Goal: Feedback & Contribution: Contribute content

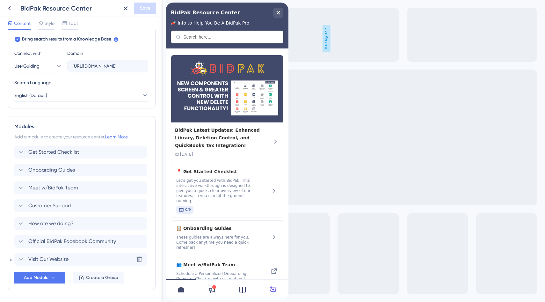
scroll to position [215, 0]
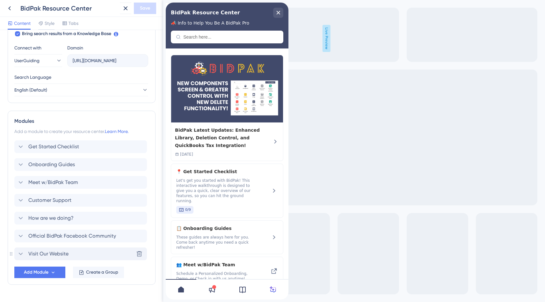
click at [21, 252] on icon at bounding box center [21, 254] width 8 height 8
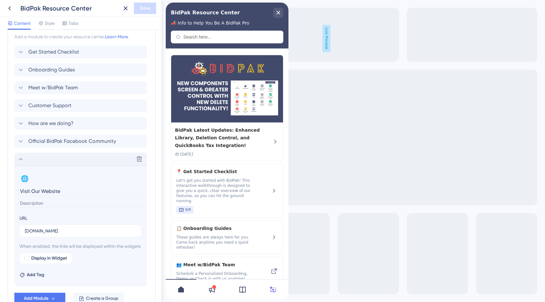
scroll to position [354, 0]
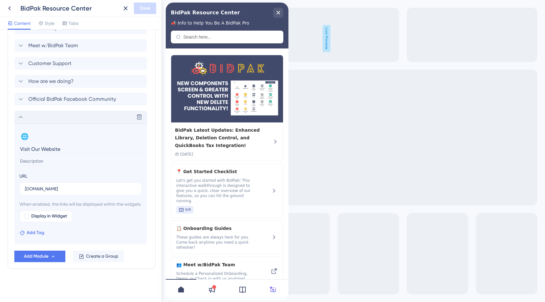
click at [37, 236] on span "Add Tag" at bounding box center [36, 233] width 18 height 8
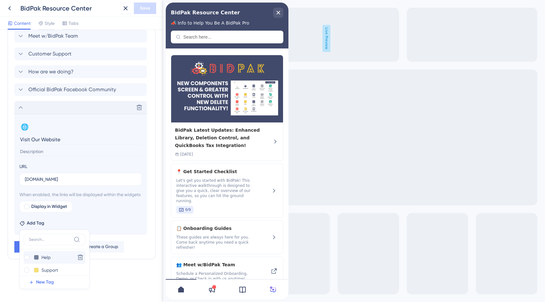
scroll to position [31, 0]
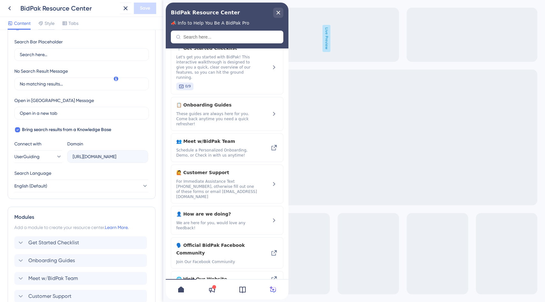
scroll to position [246, 0]
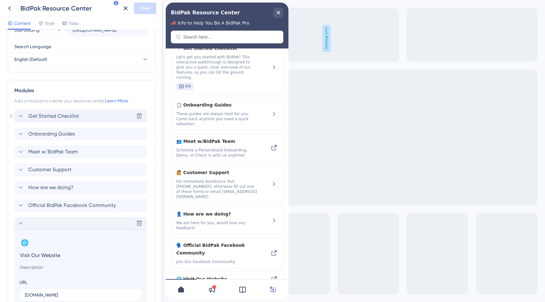
click at [22, 114] on icon at bounding box center [21, 116] width 8 height 8
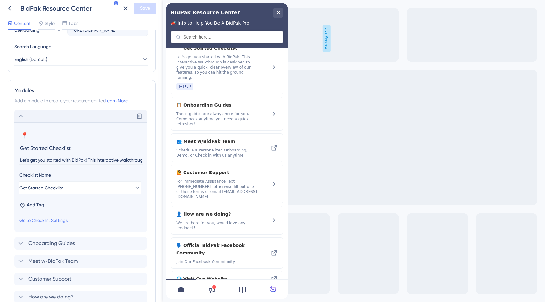
click at [22, 114] on icon at bounding box center [21, 116] width 8 height 8
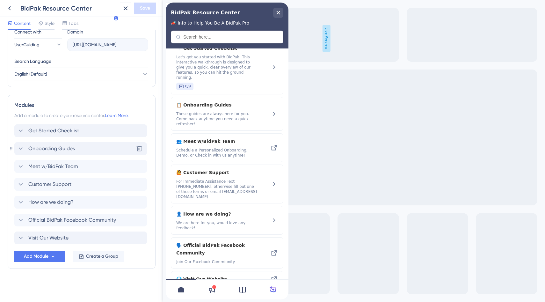
click at [22, 149] on icon at bounding box center [21, 149] width 8 height 8
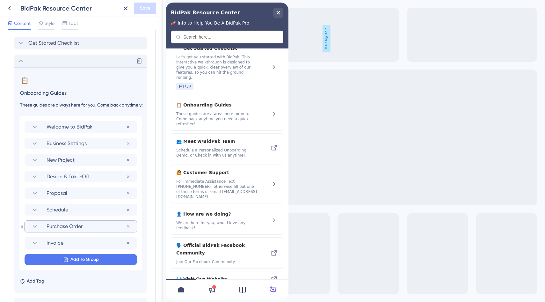
scroll to position [378, 0]
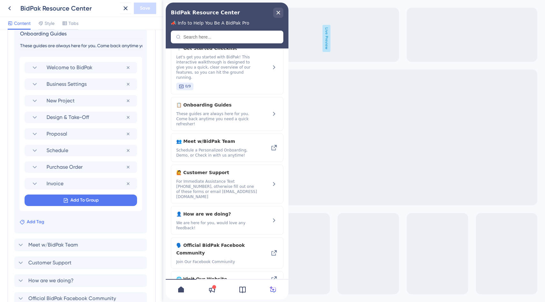
click at [40, 221] on span "Add Tag" at bounding box center [36, 222] width 18 height 8
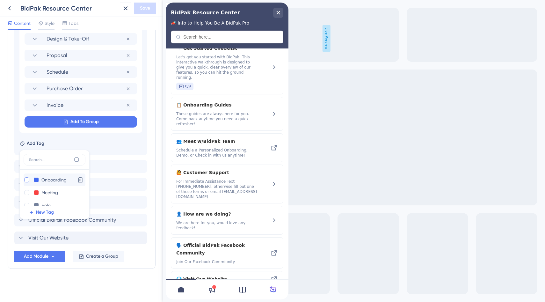
click at [26, 181] on div at bounding box center [26, 179] width 5 height 5
checkbox input "true"
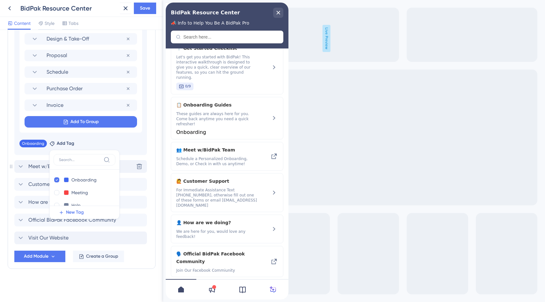
click at [20, 165] on icon at bounding box center [21, 166] width 8 height 8
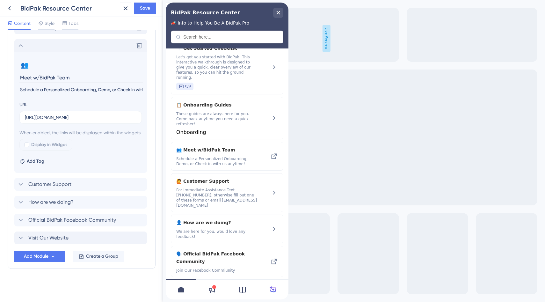
scroll to position [359, 0]
click at [38, 161] on span "Add Tag" at bounding box center [36, 161] width 18 height 8
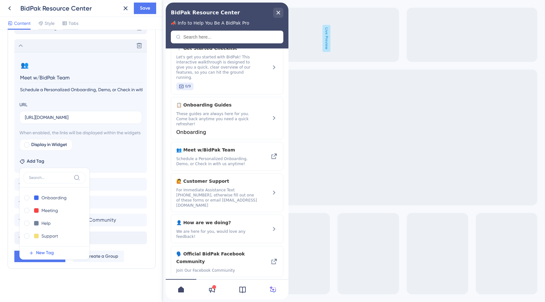
click at [27, 210] on div at bounding box center [26, 210] width 5 height 5
checkbox input "true"
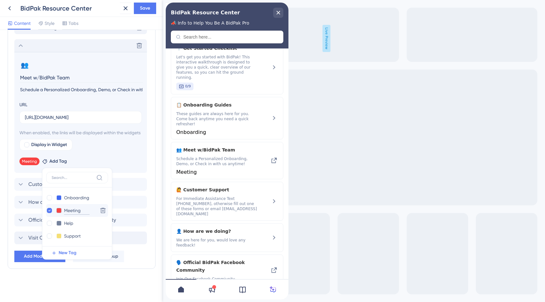
drag, startPoint x: 81, startPoint y: 212, endPoint x: 60, endPoint y: 211, distance: 21.0
click at [60, 211] on div "Meeting Meeting" at bounding box center [70, 210] width 49 height 8
type input "Contact"
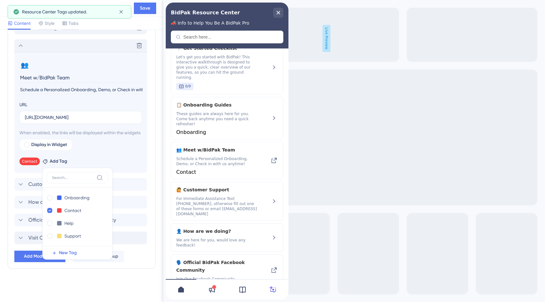
click at [7, 169] on div "Resource Center Header Title BidPak Resource Center 6 BidPak Resource Center Su…" at bounding box center [81, 166] width 163 height 272
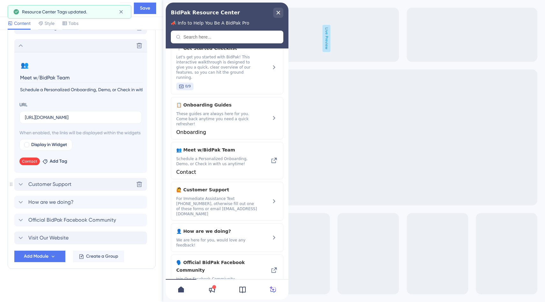
click at [19, 184] on icon at bounding box center [21, 184] width 8 height 8
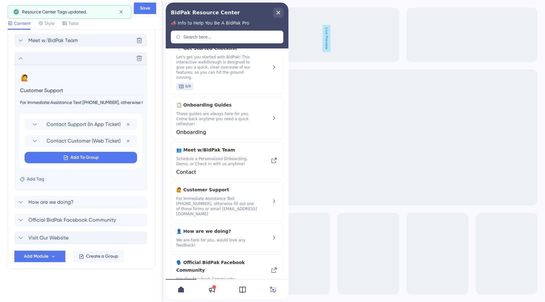
click at [30, 178] on span "Add Tag" at bounding box center [36, 179] width 18 height 8
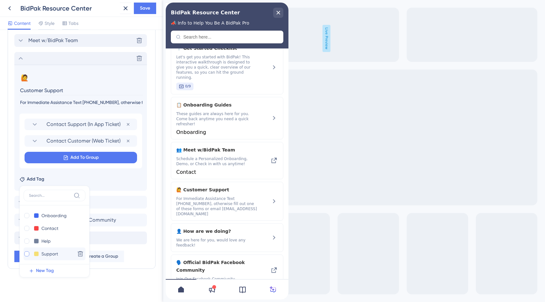
click at [27, 254] on div at bounding box center [26, 253] width 5 height 5
checkbox input "true"
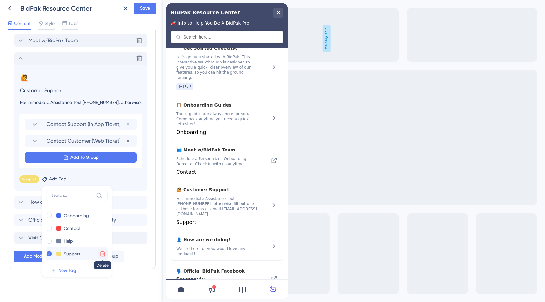
click at [103, 254] on icon at bounding box center [102, 253] width 6 height 6
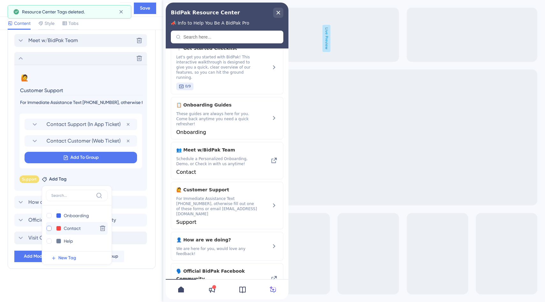
click at [48, 228] on div at bounding box center [49, 228] width 5 height 5
checkbox input "true"
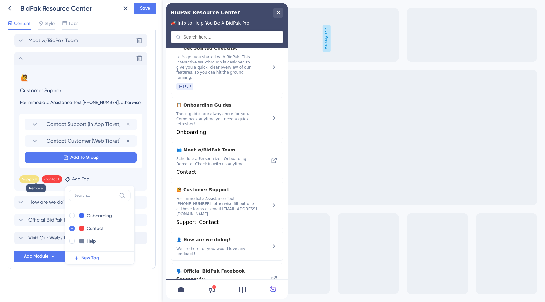
click at [35, 179] on icon at bounding box center [36, 178] width 4 height 4
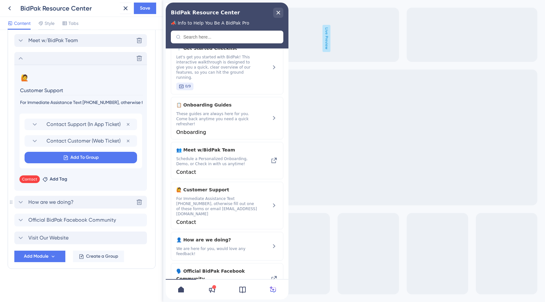
click at [24, 203] on icon at bounding box center [21, 202] width 8 height 8
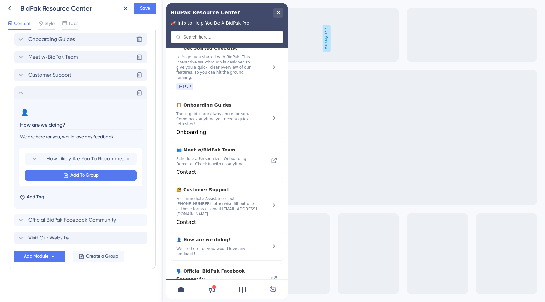
scroll to position [340, 0]
click at [18, 219] on icon at bounding box center [21, 220] width 8 height 8
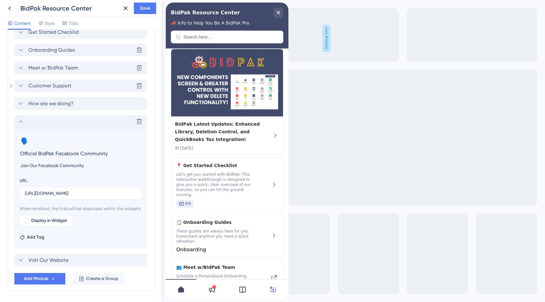
scroll to position [306, 0]
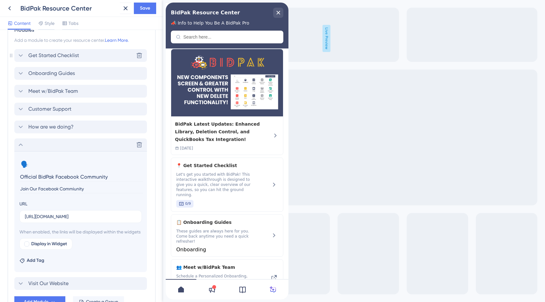
click at [20, 52] on icon at bounding box center [21, 56] width 8 height 8
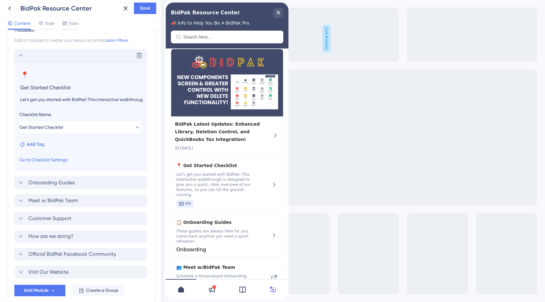
click at [35, 144] on span "Add Tag" at bounding box center [36, 144] width 18 height 8
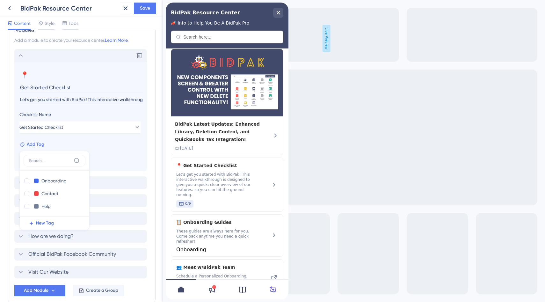
scroll to position [330, 0]
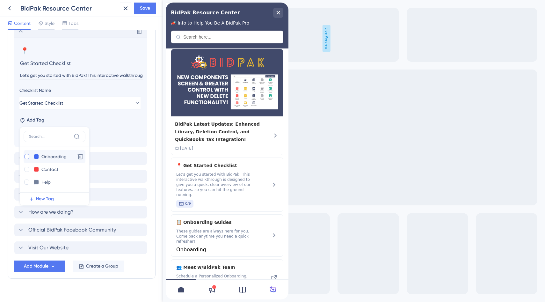
click at [27, 157] on div at bounding box center [26, 156] width 5 height 5
checkbox input "true"
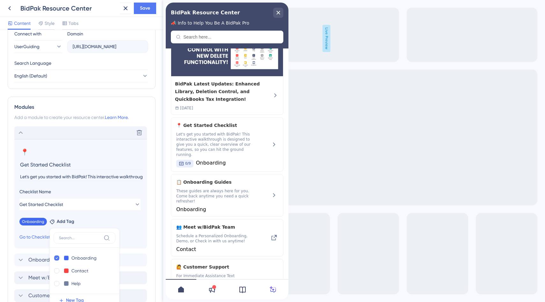
scroll to position [191, 0]
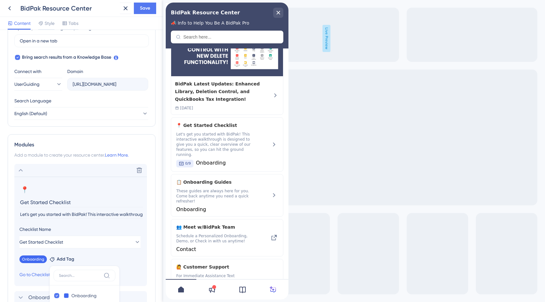
click at [20, 168] on icon at bounding box center [21, 170] width 8 height 8
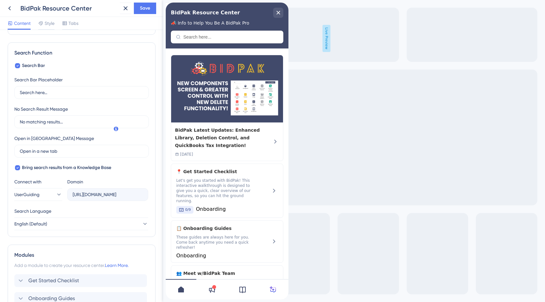
scroll to position [0, 0]
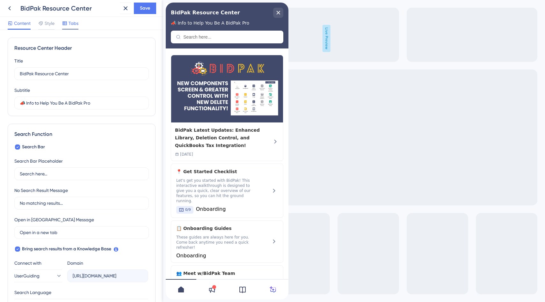
click at [70, 24] on span "Tabs" at bounding box center [73, 23] width 10 height 8
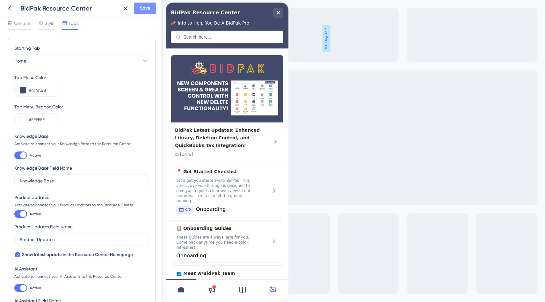
click at [142, 8] on span "Save" at bounding box center [145, 8] width 10 height 8
click at [277, 11] on icon "close resource center" at bounding box center [279, 13] width 4 height 4
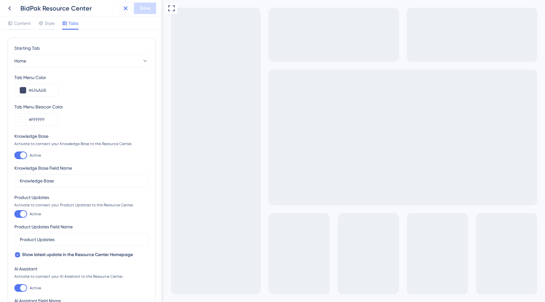
click at [123, 7] on icon at bounding box center [126, 8] width 8 height 8
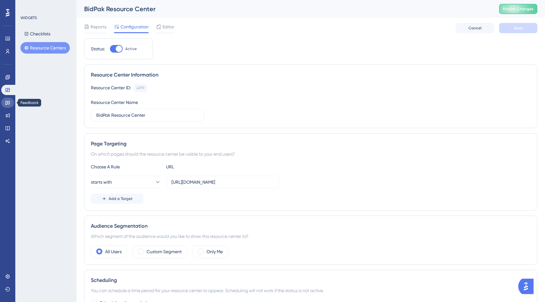
click at [6, 101] on icon at bounding box center [7, 102] width 5 height 5
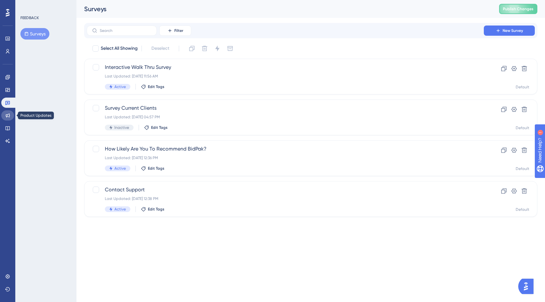
click at [6, 119] on link at bounding box center [7, 115] width 13 height 10
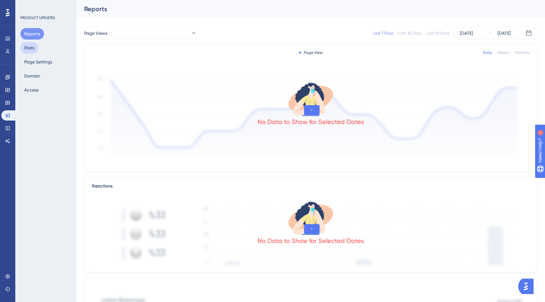
click at [35, 51] on button "Posts" at bounding box center [29, 47] width 18 height 11
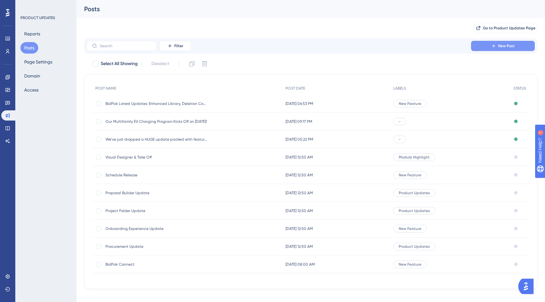
click at [500, 47] on span "New Post" at bounding box center [506, 45] width 17 height 5
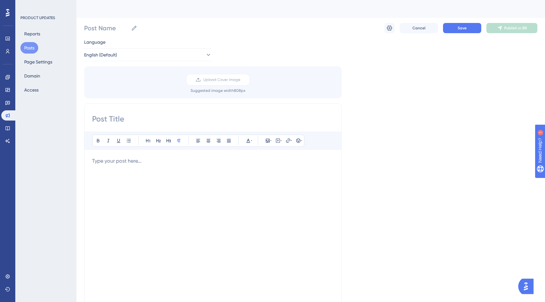
click at [151, 173] on div at bounding box center [212, 227] width 241 height 140
click at [176, 176] on div at bounding box center [212, 227] width 241 height 140
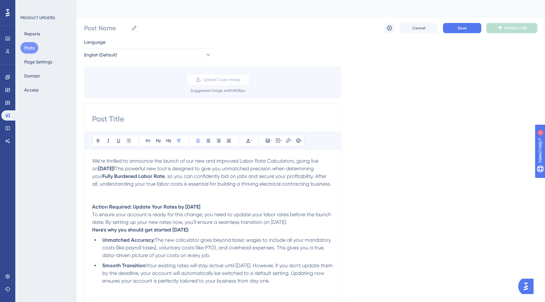
click at [109, 195] on p at bounding box center [212, 192] width 241 height 8
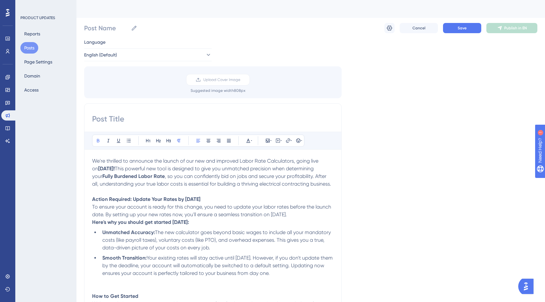
drag, startPoint x: 120, startPoint y: 205, endPoint x: 47, endPoint y: 205, distance: 73.3
click at [76, 205] on div "Performance Users Engagement Widgets Feedback Product Updates Knowledge Base AI…" at bounding box center [310, 271] width 468 height 543
click at [251, 141] on icon at bounding box center [251, 140] width 1 height 5
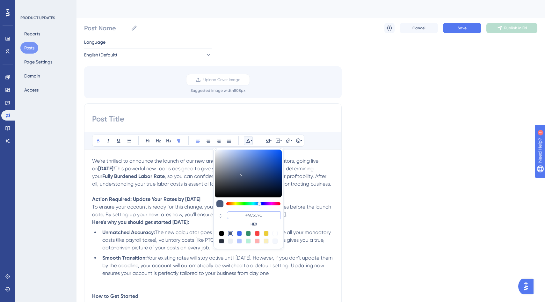
click at [252, 213] on input "#4C5C7C" at bounding box center [254, 215] width 54 height 8
type input "#FFFF55"
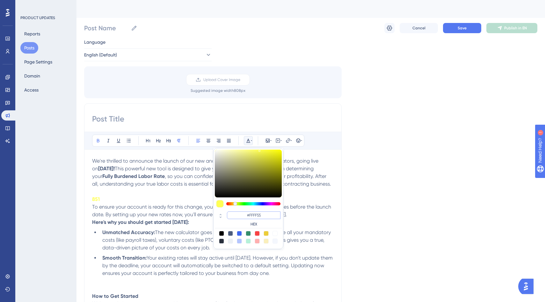
drag, startPoint x: 263, startPoint y: 214, endPoint x: 250, endPoint y: 215, distance: 13.1
click at [250, 215] on input "#FFFF55" at bounding box center [254, 215] width 54 height 8
drag, startPoint x: 262, startPoint y: 215, endPoint x: 251, endPoint y: 215, distance: 10.2
click at [251, 215] on input "#FFFF55" at bounding box center [254, 215] width 54 height 8
type input "#FFFF55"
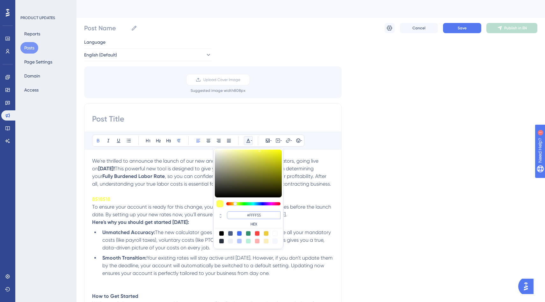
drag, startPoint x: 245, startPoint y: 215, endPoint x: 301, endPoint y: 212, distance: 56.5
click at [301, 212] on div "Bold Italic Underline Bullet Point Heading 1 Heading 2 Heading 3 Normal Align L…" at bounding box center [212, 250] width 241 height 237
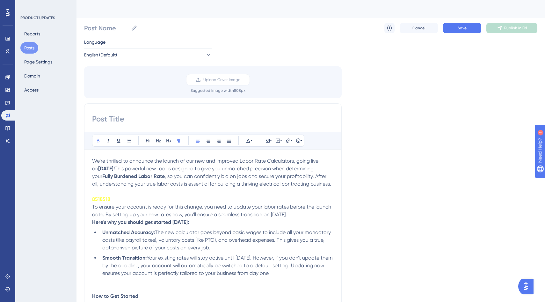
click at [144, 203] on p "8518518" at bounding box center [212, 199] width 241 height 8
click at [249, 137] on button at bounding box center [248, 140] width 9 height 9
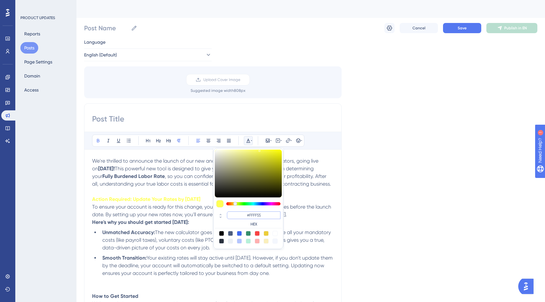
click at [255, 216] on input "#FFFF55" at bounding box center [254, 215] width 54 height 8
type input "#FFFF55"
click at [198, 186] on span ", so you can confidently bid on jobs and secure your profitability. After all, …" at bounding box center [211, 180] width 239 height 14
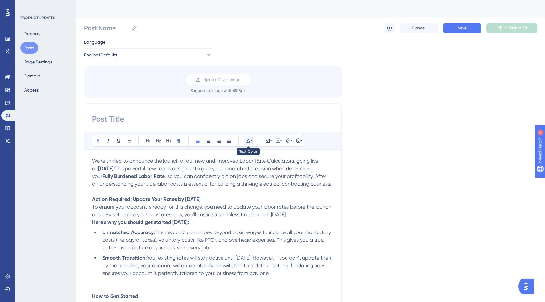
click at [248, 140] on icon at bounding box center [248, 140] width 5 height 5
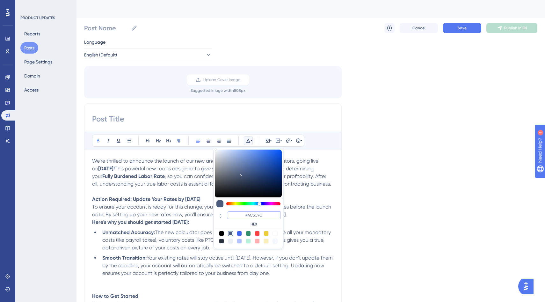
drag, startPoint x: 265, startPoint y: 214, endPoint x: 227, endPoint y: 212, distance: 38.3
click at [227, 212] on div "#4C5C7C HEX" at bounding box center [254, 218] width 54 height 15
paste input "FF5851"
type input "#FF5851"
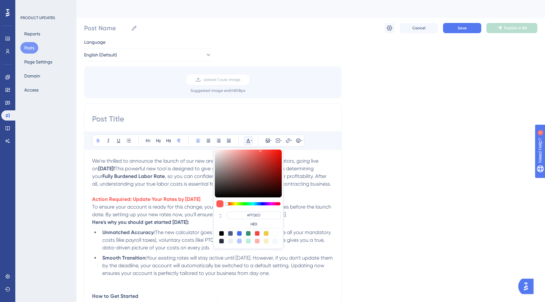
click at [163, 225] on strong "Here's why you should get started [DATE]:" at bounding box center [140, 222] width 97 height 6
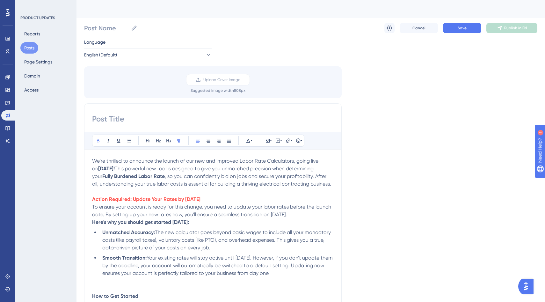
drag, startPoint x: 137, startPoint y: 167, endPoint x: 99, endPoint y: 166, distance: 37.3
click at [99, 166] on p "We're thrilled to announce the launch of our new and improved Labor Rate Calcul…" at bounding box center [212, 172] width 241 height 31
click at [247, 141] on icon at bounding box center [248, 140] width 5 height 5
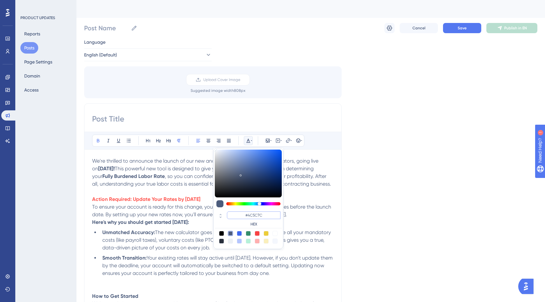
click at [253, 215] on input "#4C5C7C" at bounding box center [254, 215] width 54 height 8
paste input "FF5851"
type input "#FF5851"
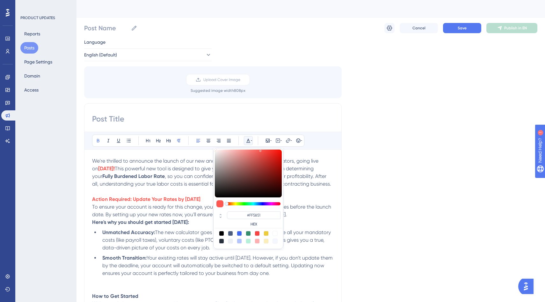
click at [314, 182] on span ", so you can confidently bid on jobs and secure your profitability. After all, …" at bounding box center [211, 180] width 239 height 14
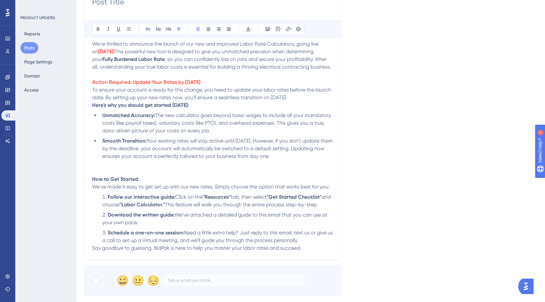
scroll to position [139, 0]
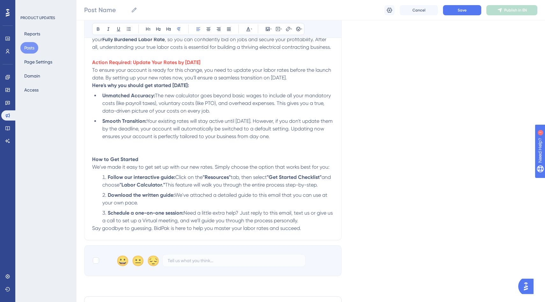
click at [139, 155] on p at bounding box center [212, 152] width 241 height 8
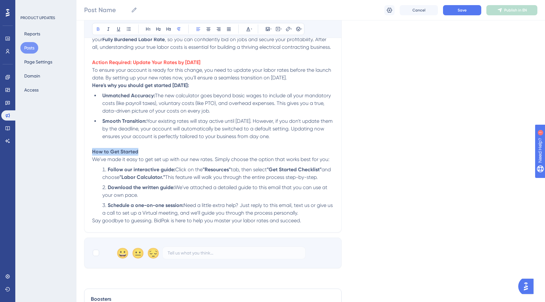
drag, startPoint x: 142, startPoint y: 159, endPoint x: 65, endPoint y: 157, distance: 76.5
click at [76, 157] on div "Performance Users Engagement Widgets Feedback Product Updates Knowledge Base AI…" at bounding box center [310, 130] width 468 height 538
click at [252, 29] on button at bounding box center [248, 29] width 9 height 9
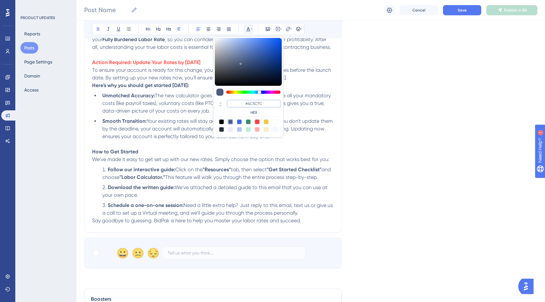
click at [253, 101] on input "#4C5C7C" at bounding box center [254, 104] width 54 height 8
drag, startPoint x: 266, startPoint y: 105, endPoint x: 217, endPoint y: 103, distance: 48.8
click at [217, 103] on div "#4C5C7C HEX" at bounding box center [248, 107] width 67 height 18
paste input "FF5851"
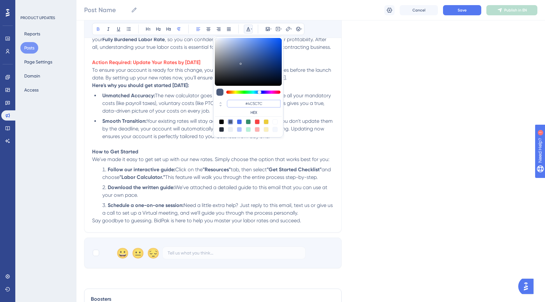
type input "#FF5851"
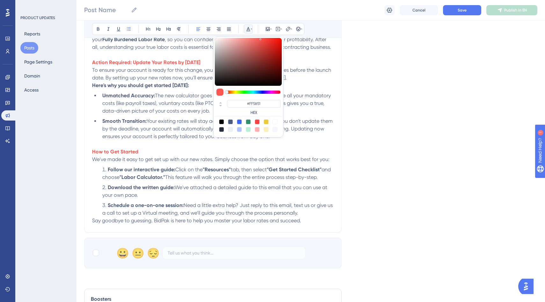
click at [309, 112] on span "The new calculator goes beyond basic wages to include all your mandatory costs …" at bounding box center [217, 102] width 230 height 21
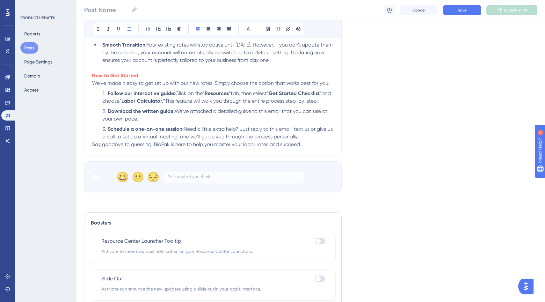
scroll to position [239, 0]
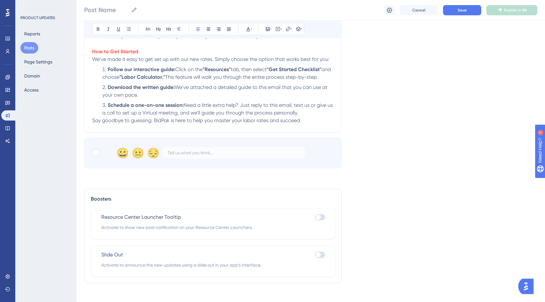
click at [92, 123] on span "Say goodbye to guessing. BidPak is here to help you master your labor rates and…" at bounding box center [196, 120] width 209 height 6
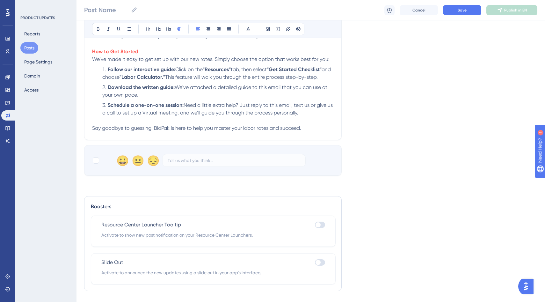
click at [318, 132] on p "Say goodbye to guessing. BidPak is here to help you master your labor rates and…" at bounding box center [212, 128] width 241 height 8
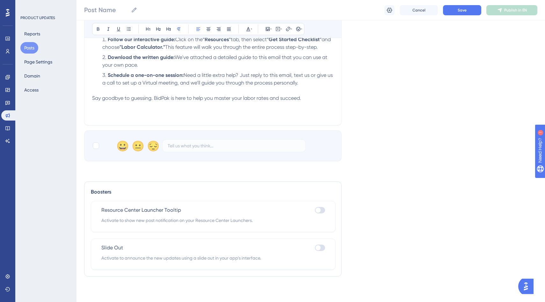
scroll to position [286, 0]
click at [288, 29] on icon at bounding box center [288, 29] width 4 height 4
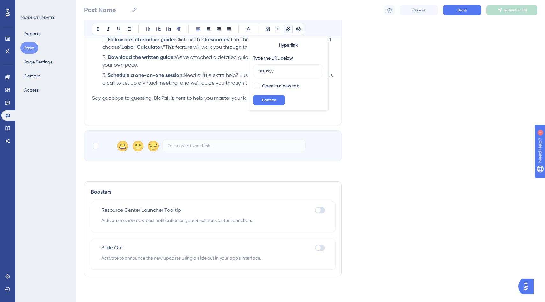
drag, startPoint x: 293, startPoint y: 71, endPoint x: 218, endPoint y: 65, distance: 75.4
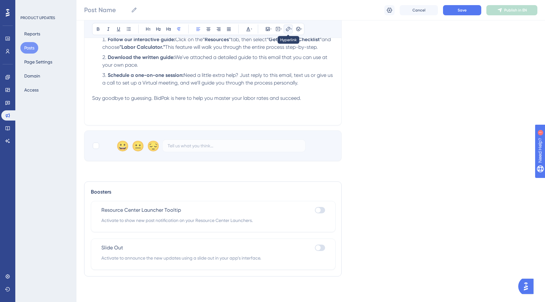
click at [289, 29] on icon at bounding box center [287, 28] width 5 height 5
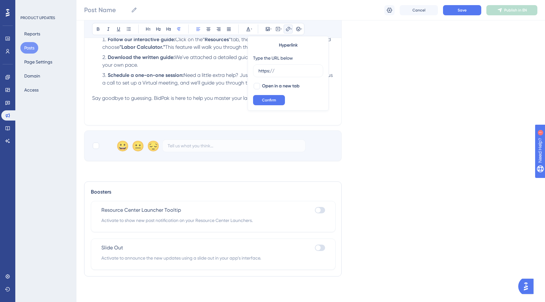
drag, startPoint x: 285, startPoint y: 73, endPoint x: 227, endPoint y: 66, distance: 58.8
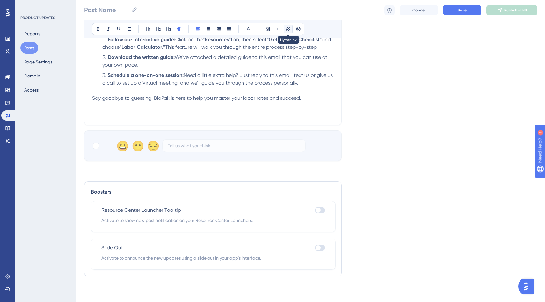
click at [288, 29] on icon at bounding box center [288, 29] width 4 height 4
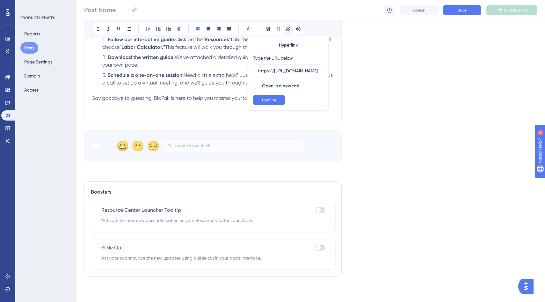
scroll to position [0, 0]
drag, startPoint x: 268, startPoint y: 68, endPoint x: 248, endPoint y: 66, distance: 20.8
click at [248, 66] on div "Hyperlink Type the URL below https://[URL][DOMAIN_NAME] Open in a new tab Confi…" at bounding box center [288, 73] width 81 height 75
type input "[URL][DOMAIN_NAME]"
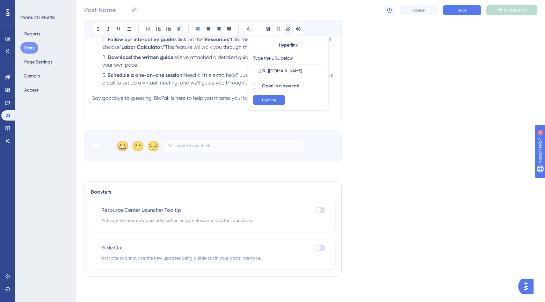
click at [258, 85] on div at bounding box center [257, 86] width 6 height 6
checkbox input "true"
click at [273, 97] on button "Confirm" at bounding box center [269, 100] width 32 height 10
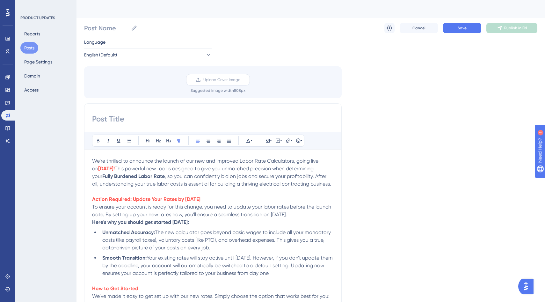
click at [227, 79] on span "Upload Cover Image" at bounding box center [221, 79] width 37 height 5
click at [240, 80] on input "Upload Cover Image" at bounding box center [240, 80] width 0 height 0
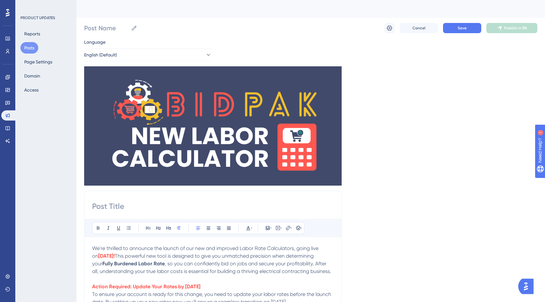
click at [122, 206] on input at bounding box center [212, 206] width 241 height 10
paste input "🚀 Exciting News: The New Labor Rate Calculator is Coming!"
type input "🚀 Exciting News: The New Labor Rate Calculator is Coming!"
click at [112, 29] on input "Post Name" at bounding box center [106, 28] width 44 height 9
paste input "🚀 Exciting News: The New Labor Rate Calculator is Coming!"
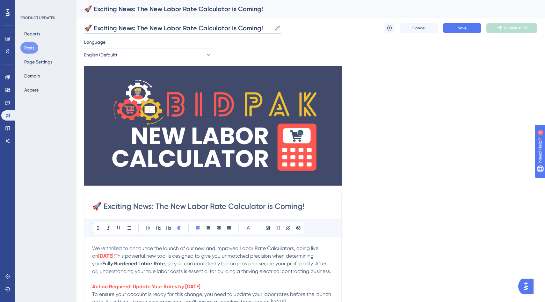
type input "🚀 Exciting News: The New Labor Rate Calculator is Coming!"
click at [325, 37] on div "🚀 Exciting News: The New Labor Rate Calculator is Coming! 🚀 Exciting News: The …" at bounding box center [310, 28] width 453 height 20
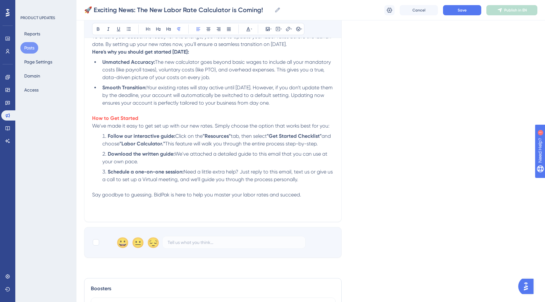
scroll to position [295, 0]
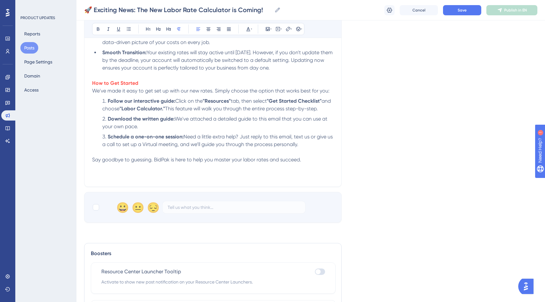
click at [319, 163] on p "Say goodbye to guessing. BidPak is here to help you master your labor rates and…" at bounding box center [212, 160] width 241 height 8
drag, startPoint x: 172, startPoint y: 190, endPoint x: 173, endPoint y: 184, distance: 6.8
click at [172, 179] on p at bounding box center [212, 175] width 241 height 8
click at [268, 27] on icon at bounding box center [267, 28] width 5 height 5
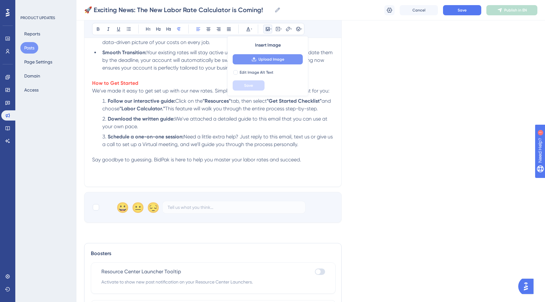
click at [264, 59] on span "Upload Image" at bounding box center [271, 59] width 26 height 5
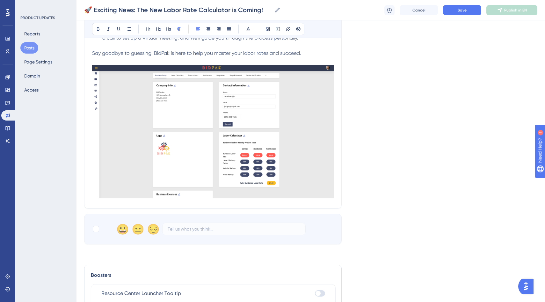
scroll to position [400, 0]
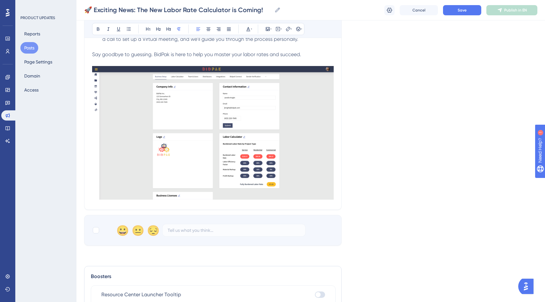
click at [313, 66] on p at bounding box center [212, 62] width 241 height 8
click at [283, 155] on img at bounding box center [212, 132] width 241 height 133
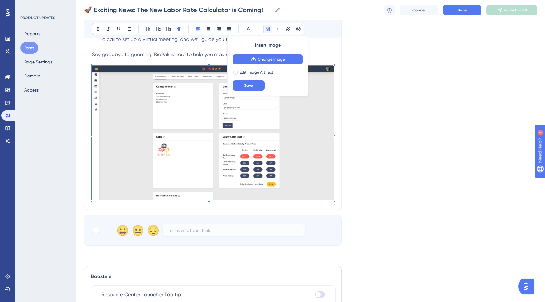
click at [321, 51] on p at bounding box center [212, 47] width 241 height 8
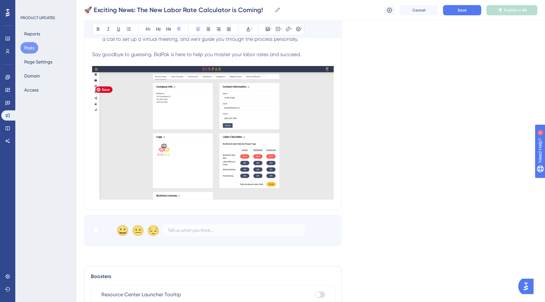
click at [280, 199] on img at bounding box center [212, 132] width 241 height 133
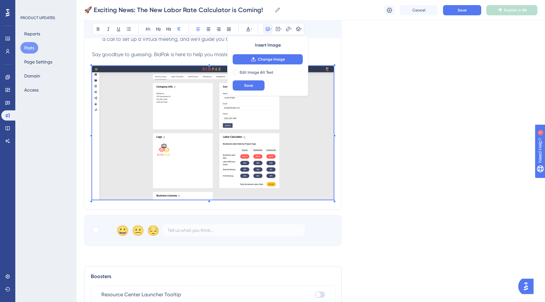
click at [315, 210] on div "🚀 Exciting News: The New Labor Rate Calculator is Coming! Bold Italic Underline…" at bounding box center [212, 1] width 257 height 417
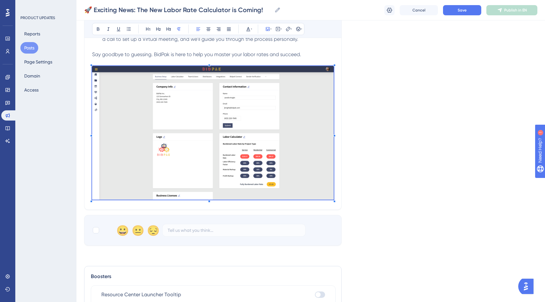
click at [312, 210] on div "🚀 Exciting News: The New Labor Rate Calculator is Coming! Bold Italic Underline…" at bounding box center [212, 1] width 257 height 417
click at [336, 207] on div "🚀 Exciting News: The New Labor Rate Calculator is Coming! Bold Italic Underline…" at bounding box center [212, 1] width 257 height 417
click at [334, 202] on div "🚀 Exciting News: The New Labor Rate Calculator is Coming! Bold Italic Underline…" at bounding box center [212, 1] width 257 height 417
click at [322, 58] on p "Say goodbye to guessing. BidPak is here to help you master your labor rates and…" at bounding box center [212, 55] width 241 height 8
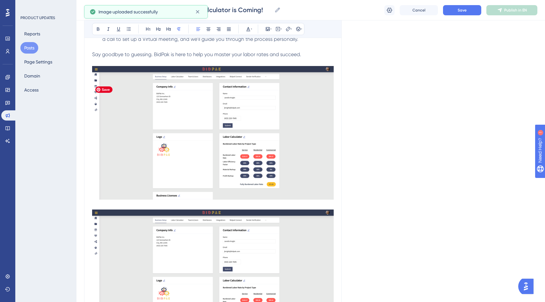
click at [242, 146] on img at bounding box center [212, 132] width 241 height 133
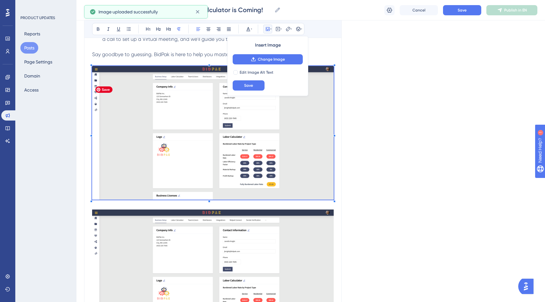
click at [242, 145] on img at bounding box center [212, 132] width 241 height 133
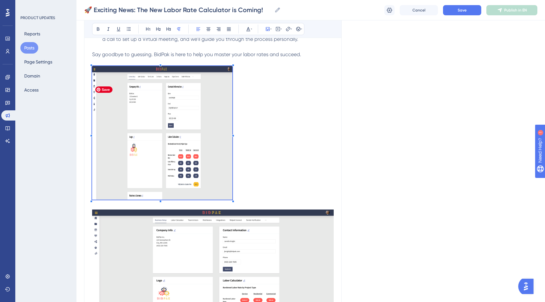
click at [191, 156] on span at bounding box center [162, 134] width 140 height 136
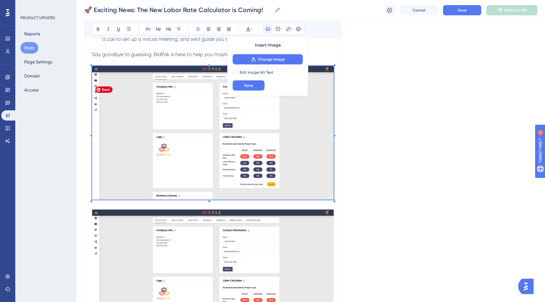
click at [235, 129] on img at bounding box center [212, 132] width 241 height 133
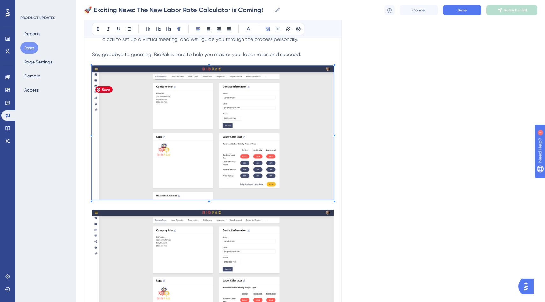
click at [291, 126] on img at bounding box center [212, 132] width 241 height 133
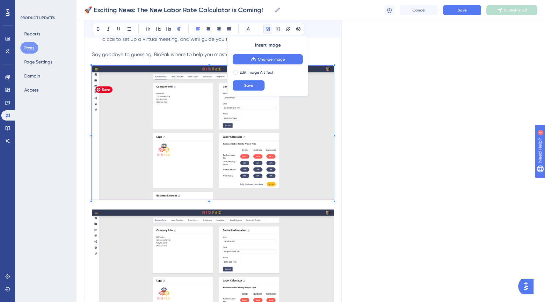
click at [291, 126] on img at bounding box center [212, 132] width 241 height 133
click at [292, 151] on img at bounding box center [212, 132] width 241 height 133
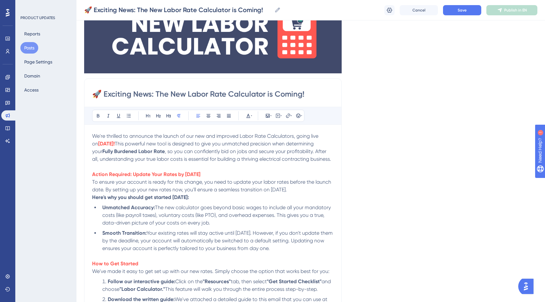
scroll to position [145, 0]
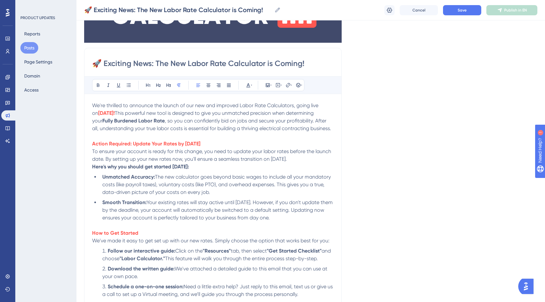
click at [185, 132] on p "We're thrilled to announce the launch of our new and improved Labor Rate Calcul…" at bounding box center [212, 117] width 241 height 31
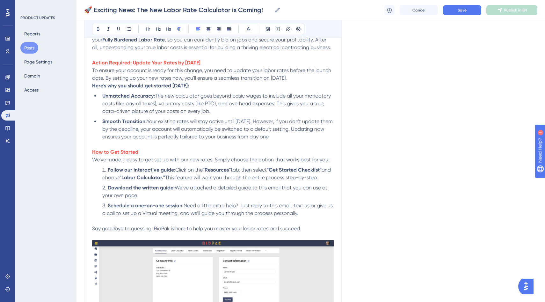
scroll to position [242, 0]
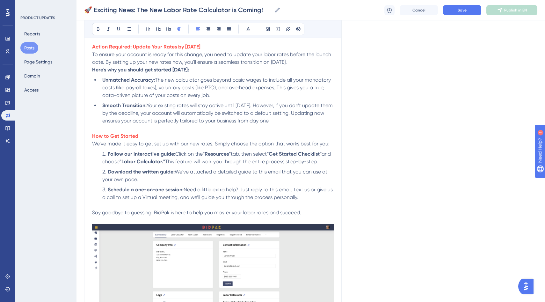
click at [327, 132] on p at bounding box center [212, 129] width 241 height 8
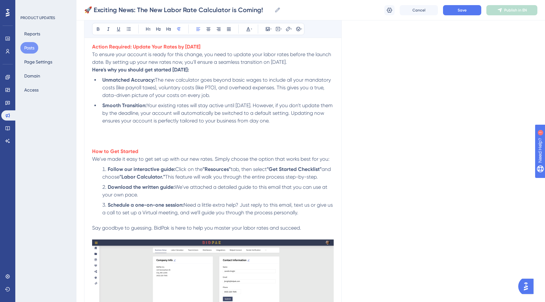
click at [139, 140] on p at bounding box center [212, 136] width 241 height 8
click at [266, 32] on button at bounding box center [267, 29] width 9 height 9
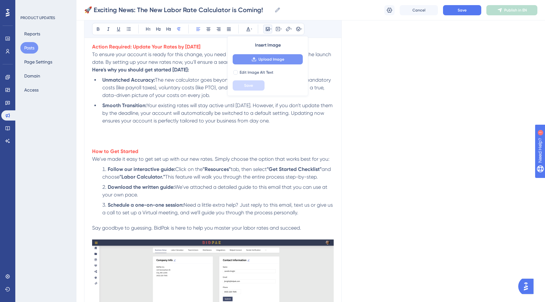
click at [258, 59] on button "Upload Image" at bounding box center [268, 59] width 70 height 10
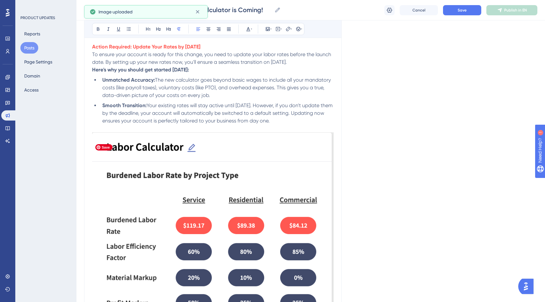
click at [198, 165] on img at bounding box center [212, 242] width 241 height 221
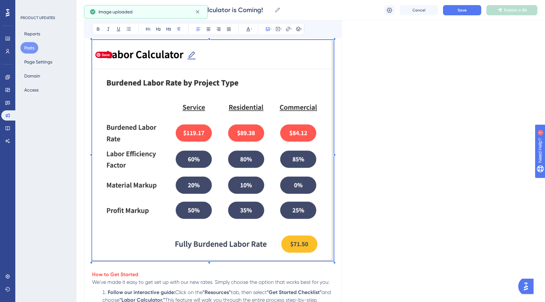
scroll to position [369, 0]
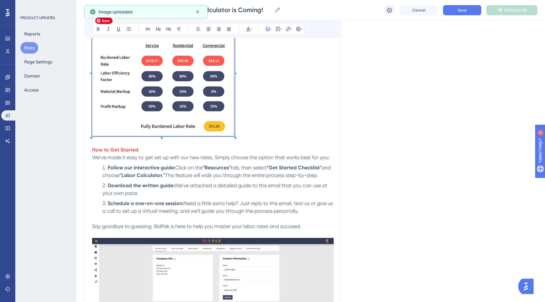
click at [234, 138] on span at bounding box center [163, 72] width 142 height 132
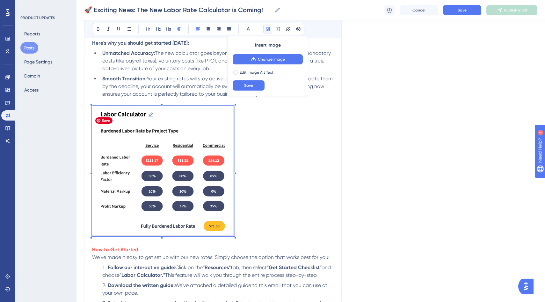
scroll to position [239, 0]
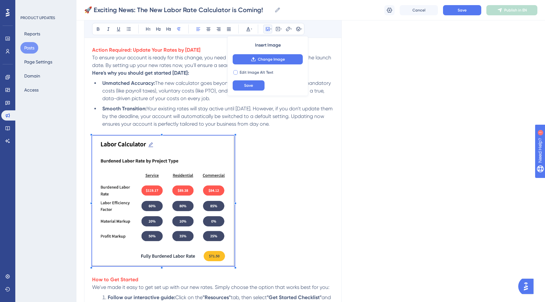
click at [237, 71] on div at bounding box center [235, 72] width 4 height 4
checkbox input "false"
click at [249, 85] on span "Save" at bounding box center [248, 85] width 9 height 5
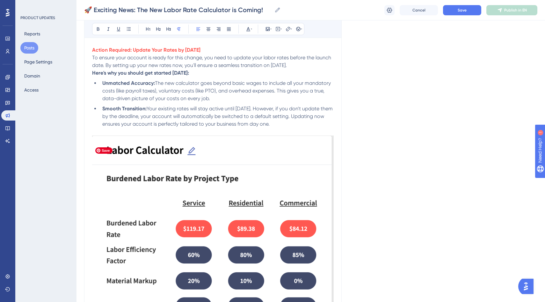
scroll to position [303, 0]
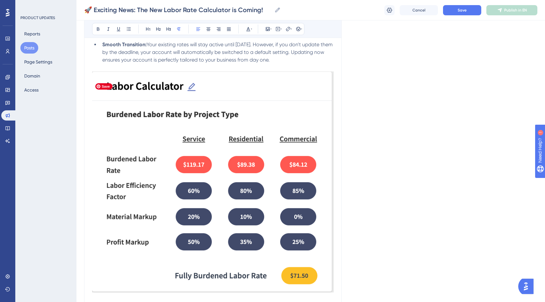
click at [240, 151] on img at bounding box center [212, 181] width 241 height 221
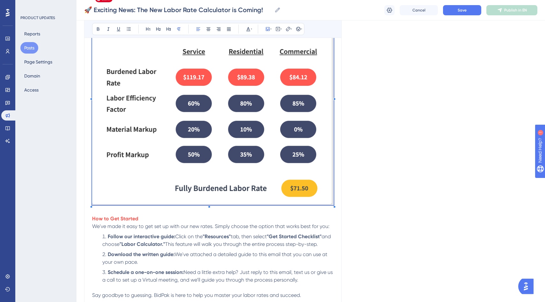
scroll to position [435, 0]
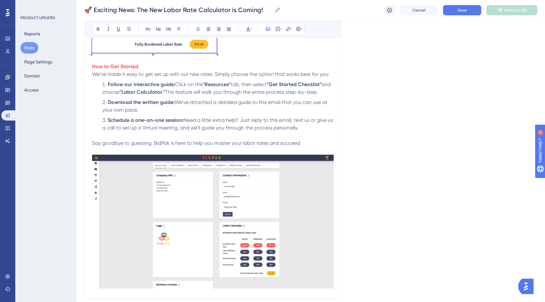
click at [213, 74] on div "We're thrilled to announce the launch of our new and improved Labor Rate Calcul…" at bounding box center [212, 51] width 241 height 479
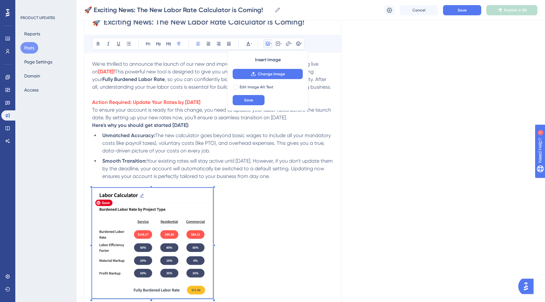
scroll to position [114, 0]
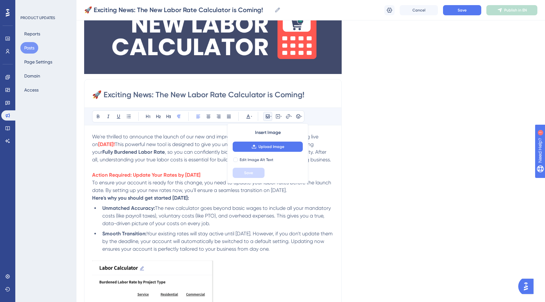
drag, startPoint x: 92, startPoint y: 183, endPoint x: 316, endPoint y: 257, distance: 235.5
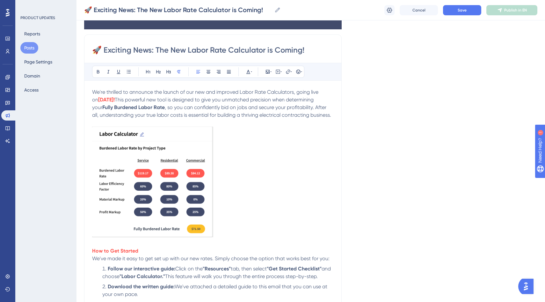
scroll to position [224, 0]
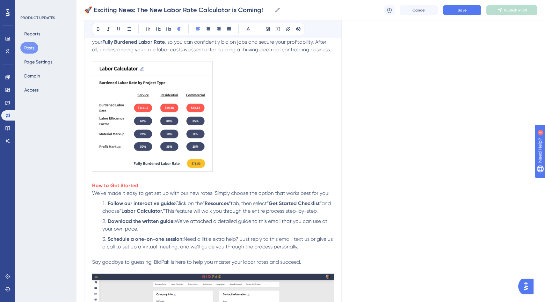
click at [256, 150] on p at bounding box center [212, 117] width 241 height 113
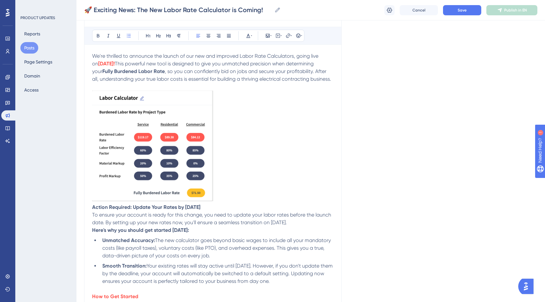
scroll to position [114, 0]
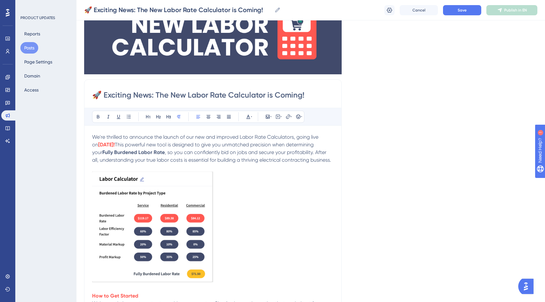
click at [261, 147] on span "This powerful new tool is designed to give you unmatched precision when determi…" at bounding box center [203, 148] width 223 height 14
click at [253, 196] on p at bounding box center [212, 227] width 241 height 113
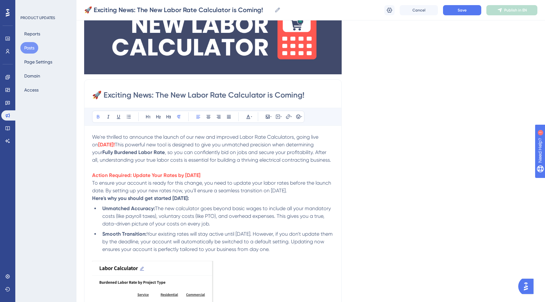
click at [257, 179] on p "Action Required: Update Your Rates by [DATE]" at bounding box center [212, 175] width 241 height 8
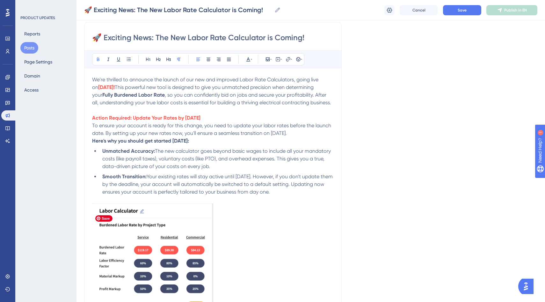
click at [174, 226] on img at bounding box center [152, 258] width 121 height 111
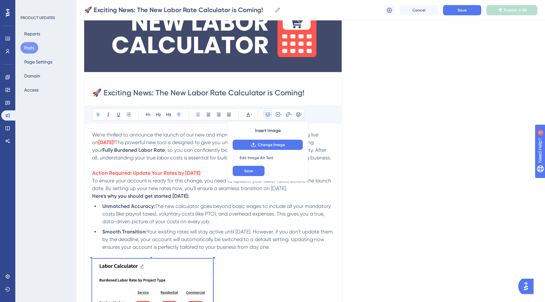
scroll to position [116, 0]
click at [94, 135] on span "We're thrilled to announce the launch of our new and improved Labor Rate Calcul…" at bounding box center [205, 138] width 227 height 14
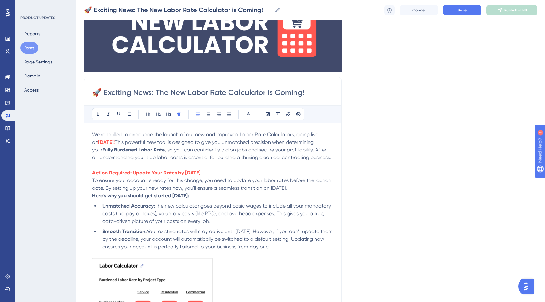
drag, startPoint x: 93, startPoint y: 180, endPoint x: 326, endPoint y: 257, distance: 245.0
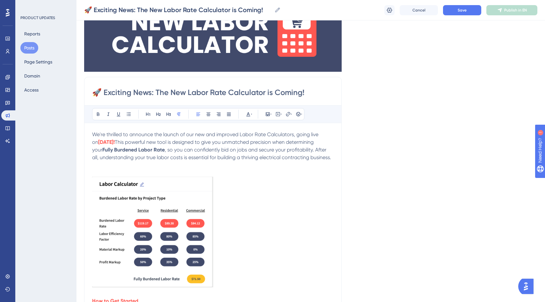
click at [140, 169] on p at bounding box center [212, 165] width 241 height 8
click at [137, 176] on p at bounding box center [212, 173] width 241 height 8
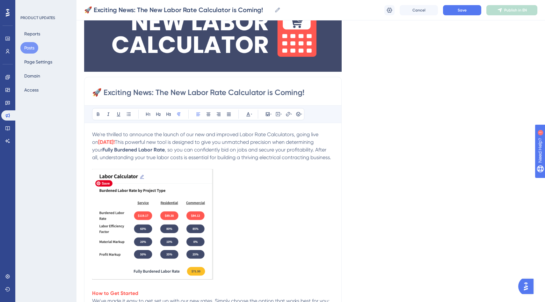
click at [161, 215] on img at bounding box center [152, 224] width 121 height 111
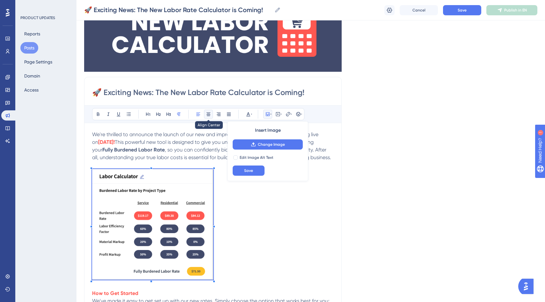
click at [207, 115] on icon at bounding box center [208, 113] width 5 height 5
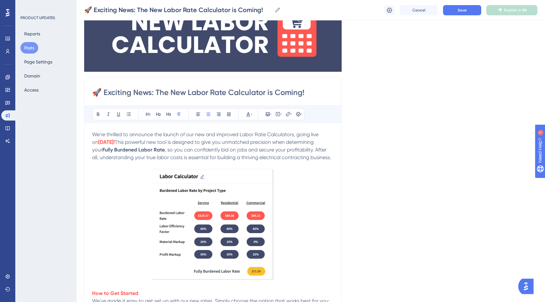
click at [319, 209] on p at bounding box center [212, 225] width 241 height 113
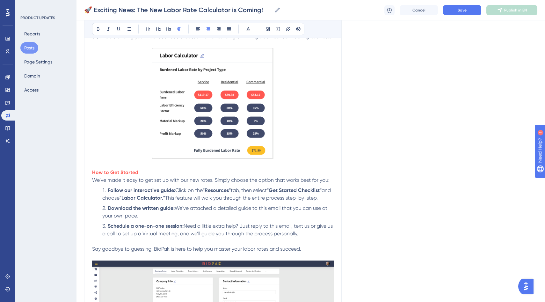
click at [94, 169] on p at bounding box center [212, 165] width 241 height 8
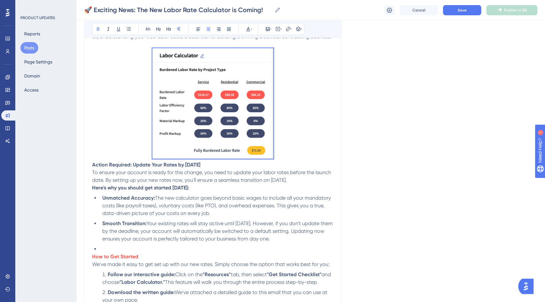
drag, startPoint x: 231, startPoint y: 172, endPoint x: 74, endPoint y: 159, distance: 157.2
click at [76, 164] on div "Performance Users Engagement Widgets Feedback Product Updates Knowledge Base AI…" at bounding box center [310, 209] width 468 height 892
click at [249, 29] on icon at bounding box center [248, 28] width 5 height 5
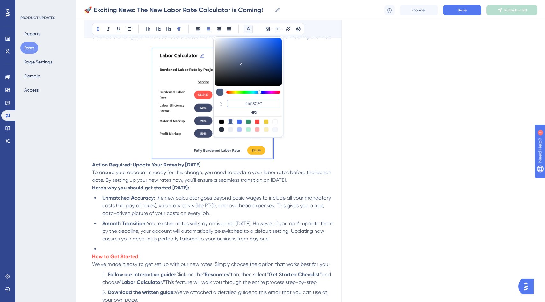
click at [253, 105] on input "#4C5C7C" at bounding box center [254, 104] width 54 height 8
click at [253, 104] on input "#4C5C7C" at bounding box center [254, 104] width 54 height 8
paste input "FF5851"
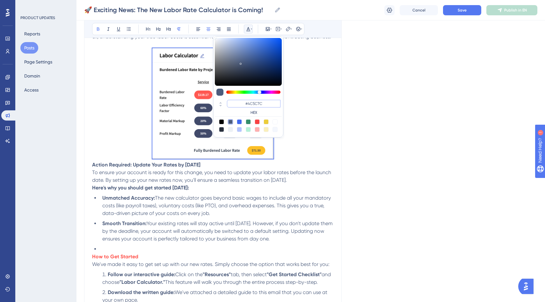
type input "#FF5851"
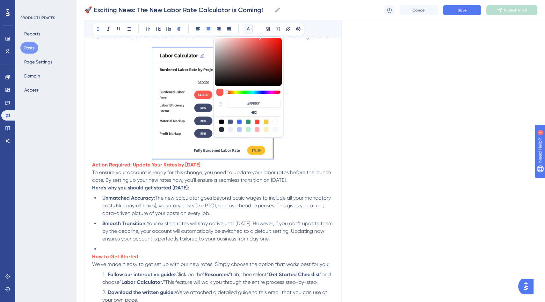
drag, startPoint x: 270, startPoint y: 112, endPoint x: 337, endPoint y: 115, distance: 66.3
click at [270, 112] on label "HEX" at bounding box center [254, 112] width 54 height 5
click at [336, 115] on div "🚀 Exciting News: The New Labor Rate Calculator is Coming! Bold Italic Underline…" at bounding box center [212, 222] width 257 height 532
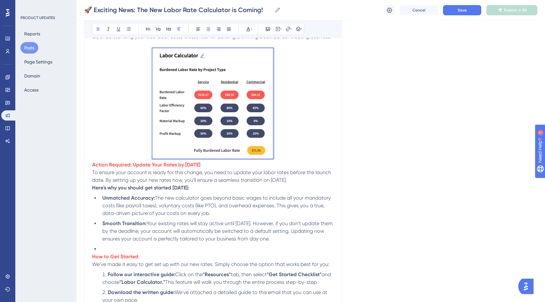
click at [93, 168] on strong "Action Required: Update Your Rates by [DATE]" at bounding box center [146, 165] width 108 height 6
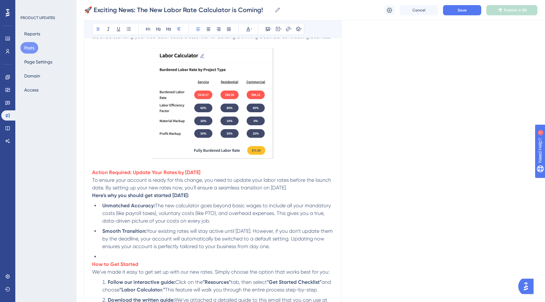
click at [93, 198] on strong "Here's why you should get started [DATE]:" at bounding box center [140, 195] width 97 height 6
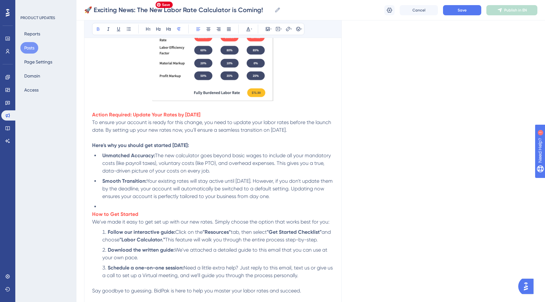
scroll to position [297, 0]
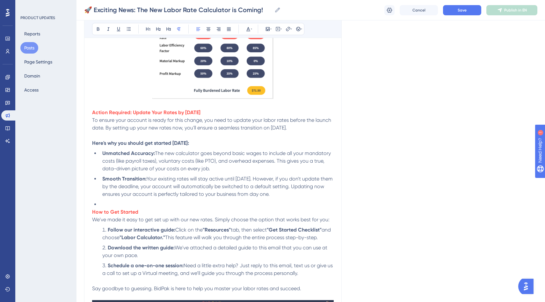
drag, startPoint x: 305, startPoint y: 135, endPoint x: 69, endPoint y: 122, distance: 235.5
click at [76, 122] on div "Performance Users Engagement Widgets Feedback Product Updates Knowledge Base AI…" at bounding box center [310, 156] width 468 height 907
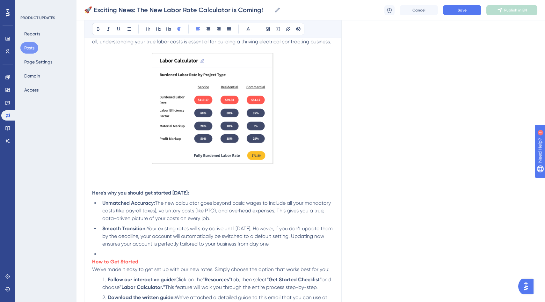
scroll to position [231, 0]
click at [168, 46] on p "We're thrilled to announce the launch of our new and improved Labor Rate Calcul…" at bounding box center [212, 31] width 241 height 31
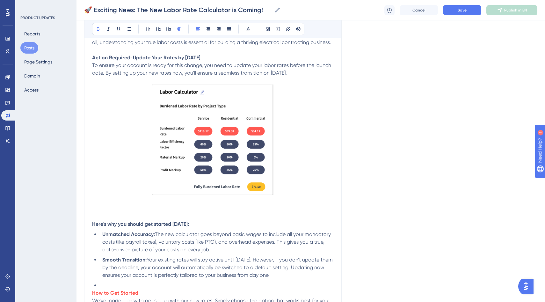
drag, startPoint x: 222, startPoint y: 64, endPoint x: 67, endPoint y: 66, distance: 154.8
click at [76, 66] on div "Performance Users Engagement Widgets Feedback Product Updates Knowledge Base AI…" at bounding box center [310, 230] width 468 height 922
click at [249, 30] on icon at bounding box center [248, 29] width 4 height 4
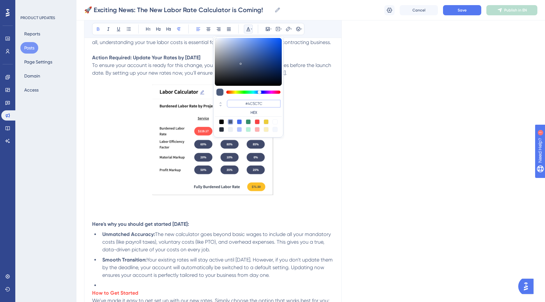
drag, startPoint x: 255, startPoint y: 103, endPoint x: 248, endPoint y: 104, distance: 8.0
click at [248, 104] on input "#4C5C7C" at bounding box center [254, 104] width 54 height 8
paste input "FF5851"
type input "#FF5851"
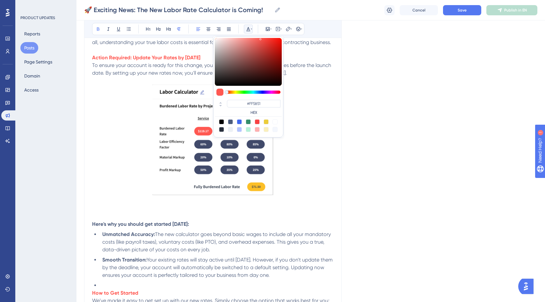
drag, startPoint x: 308, startPoint y: 110, endPoint x: 305, endPoint y: 119, distance: 9.9
click at [308, 110] on p at bounding box center [212, 140] width 241 height 113
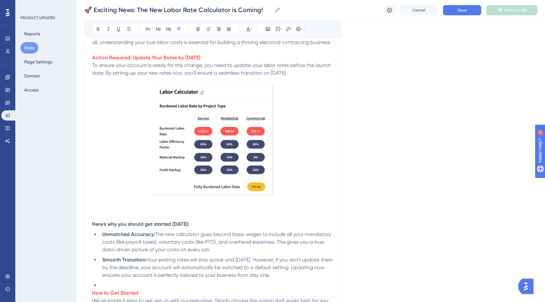
click at [120, 212] on p at bounding box center [212, 209] width 241 height 8
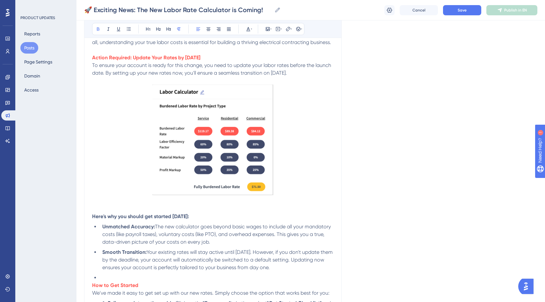
click at [107, 212] on p at bounding box center [212, 209] width 241 height 8
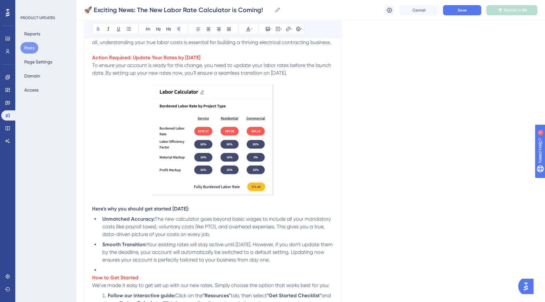
click at [105, 274] on li at bounding box center [217, 270] width 234 height 8
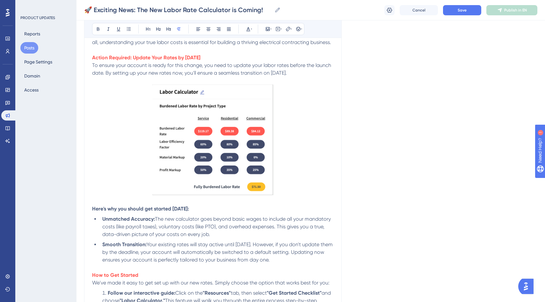
scroll to position [343, 0]
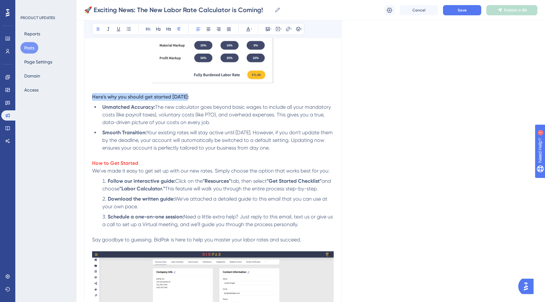
drag, startPoint x: 192, startPoint y: 105, endPoint x: 69, endPoint y: 103, distance: 123.0
click at [76, 105] on div "Performance Users Engagement Widgets Feedback Product Updates Knowledge Base AI…" at bounding box center [310, 109] width 468 height 904
click at [248, 30] on icon at bounding box center [248, 28] width 5 height 5
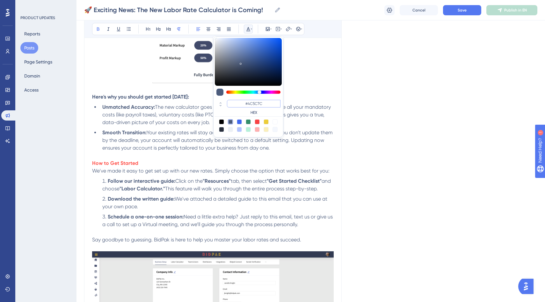
click at [251, 105] on input "#4C5C7C" at bounding box center [254, 104] width 54 height 8
click at [251, 106] on input "#4C5C7C" at bounding box center [254, 104] width 54 height 8
paste input "FF5851"
type input "#FF5851"
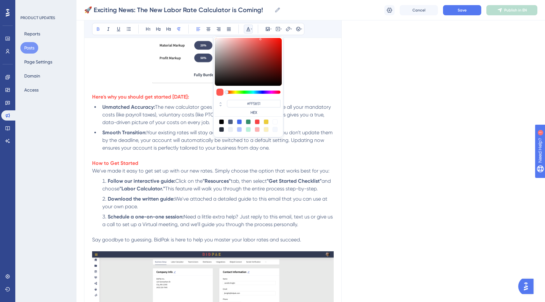
click at [316, 93] on p at bounding box center [212, 89] width 241 height 8
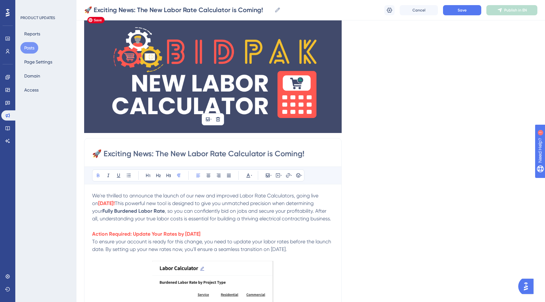
scroll to position [142, 0]
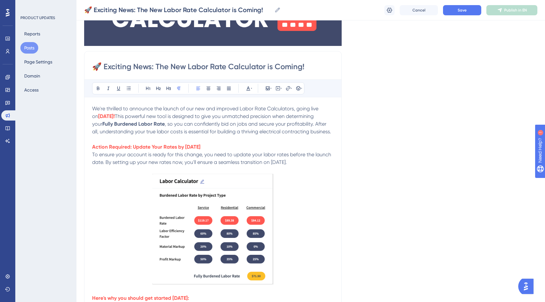
drag, startPoint x: 99, startPoint y: 117, endPoint x: 87, endPoint y: 108, distance: 14.8
click at [220, 135] on p "We're thrilled to announce the launch of our new and improved Labor Rate Calcul…" at bounding box center [212, 120] width 241 height 31
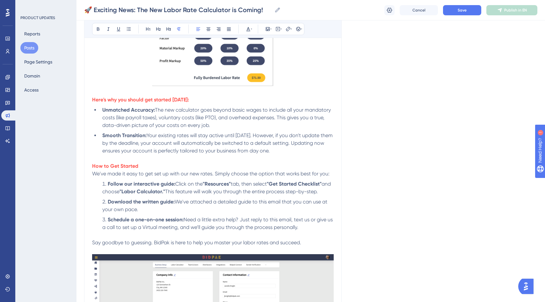
scroll to position [342, 0]
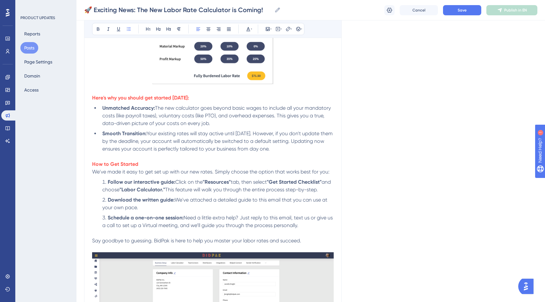
click at [138, 193] on li "Follow our interactive guide: Click on the "Resources" tab, then select "Get St…" at bounding box center [217, 185] width 234 height 15
click at [159, 211] on li "Download the written guide: We've attached a detailed guide to this email that …" at bounding box center [217, 203] width 234 height 15
click at [248, 210] on span "We've attached a detailed guide to this email that you can use at your own pace." at bounding box center [215, 204] width 226 height 14
click at [277, 210] on span "We've attached a detailed guide to this email that you can use at your own pace." at bounding box center [215, 204] width 226 height 14
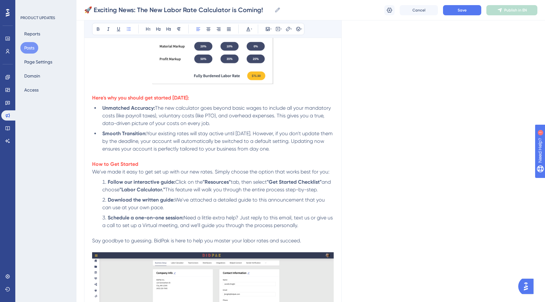
click at [197, 210] on span "We've attached a detailed guide to this announcement that you can use at your o…" at bounding box center [214, 204] width 224 height 14
click at [289, 28] on icon at bounding box center [288, 29] width 4 height 4
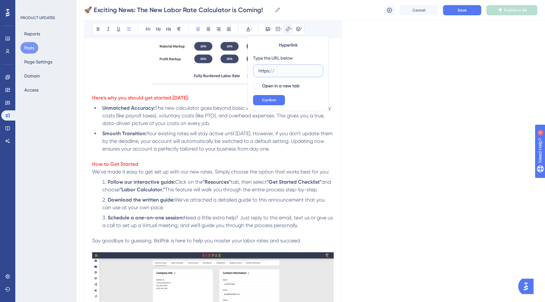
drag, startPoint x: 286, startPoint y: 73, endPoint x: 231, endPoint y: 66, distance: 55.2
click at [231, 66] on div "Bold Italic Underline Bullet Point Heading 1 Heading 2 Heading 3 Normal Align L…" at bounding box center [212, 133] width 241 height 509
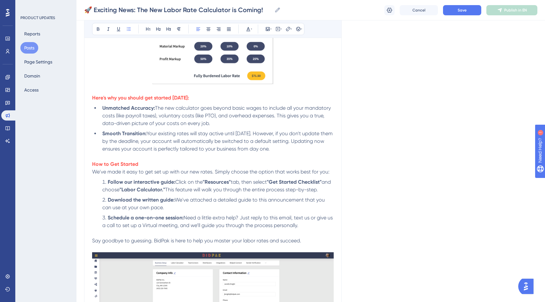
click at [262, 193] on li "Follow our interactive guide: Click on the "Resources" tab, then select "Get St…" at bounding box center [217, 185] width 234 height 15
drag, startPoint x: 191, startPoint y: 218, endPoint x: 253, endPoint y: 216, distance: 61.8
click at [253, 210] on span "We've attached a detailed guide to this announcement that you can use at your o…" at bounding box center [214, 204] width 224 height 14
drag, startPoint x: 254, startPoint y: 217, endPoint x: 305, endPoint y: 217, distance: 51.3
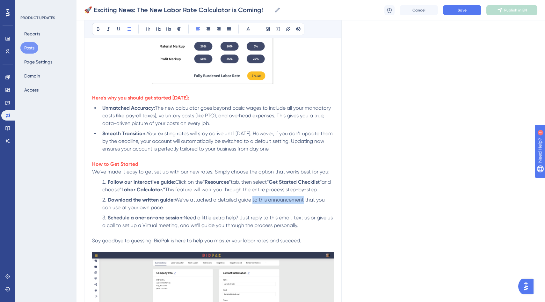
click at [305, 210] on span "We've attached a detailed guide to this announcement that you can use at your o…" at bounding box center [214, 204] width 224 height 14
drag, startPoint x: 191, startPoint y: 218, endPoint x: 272, endPoint y: 216, distance: 80.3
click at [272, 210] on span "We've attached a detailed guide here that you can use at your own pace." at bounding box center [217, 204] width 231 height 14
click at [263, 210] on span "We've attached a detailed guide here that you can use at your own pace." at bounding box center [217, 204] width 231 height 14
click at [258, 210] on span "We've attached a detailed guide here that you can use at your own pace." at bounding box center [217, 204] width 231 height 14
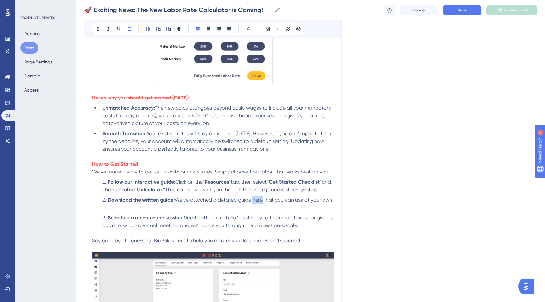
click at [258, 210] on span "We've attached a detailed guide here that you can use at your own pace." at bounding box center [217, 204] width 231 height 14
click at [286, 30] on icon at bounding box center [288, 29] width 4 height 4
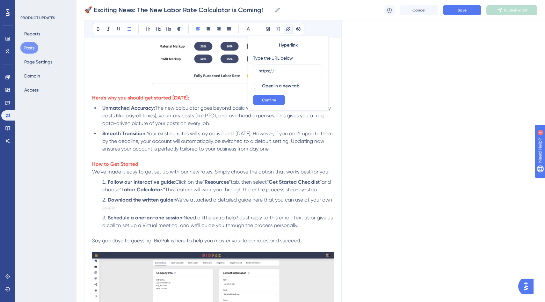
drag, startPoint x: 284, startPoint y: 69, endPoint x: 234, endPoint y: 69, distance: 49.7
click at [234, 69] on div "Bold Italic Underline Bullet Point Heading 1 Heading 2 Heading 3 Normal Align L…" at bounding box center [212, 133] width 241 height 509
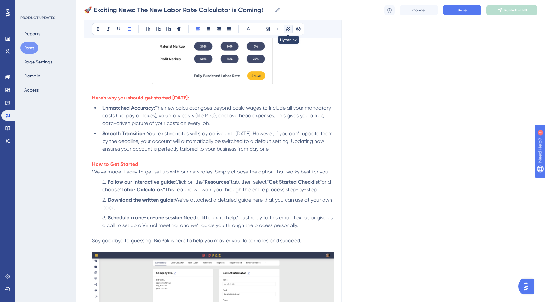
click at [288, 30] on icon at bounding box center [287, 28] width 5 height 5
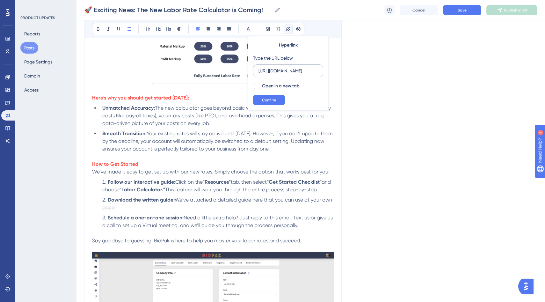
scroll to position [0, 245]
type input "[URL][DOMAIN_NAME]"
click at [260, 85] on div at bounding box center [257, 86] width 8 height 8
checkbox input "true"
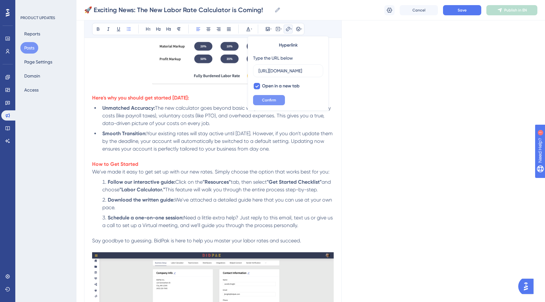
click at [270, 101] on span "Confirm" at bounding box center [269, 99] width 14 height 5
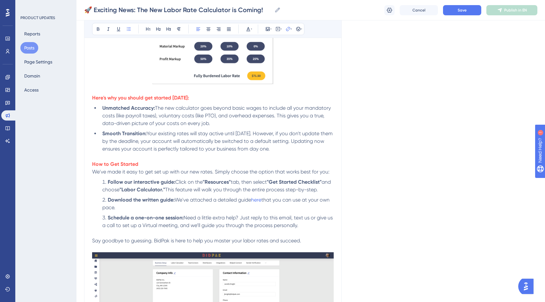
click at [283, 185] on strong ""Get Started Checklist"" at bounding box center [294, 182] width 55 height 6
drag, startPoint x: 265, startPoint y: 218, endPoint x: 254, endPoint y: 216, distance: 11.2
click at [254, 211] on li "Download the written guide: We've attached a detailed guide here that you can u…" at bounding box center [217, 203] width 234 height 15
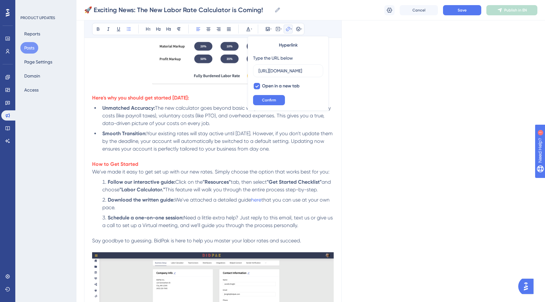
scroll to position [0, 245]
click at [287, 210] on span "that you can use at your own pace." at bounding box center [216, 204] width 228 height 14
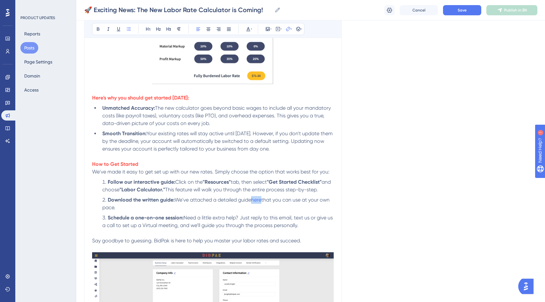
drag, startPoint x: 254, startPoint y: 218, endPoint x: 265, endPoint y: 218, distance: 10.5
click at [265, 211] on li "Download the written guide: We've attached a detailed guide here that you can u…" at bounding box center [217, 203] width 234 height 15
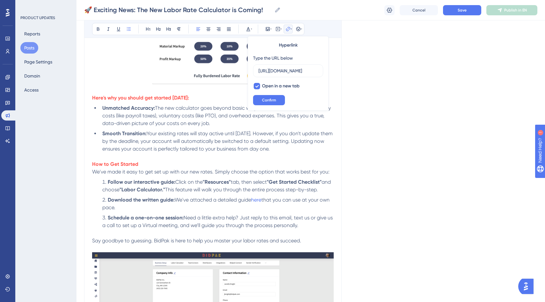
scroll to position [0, 245]
click at [98, 28] on icon at bounding box center [98, 28] width 5 height 5
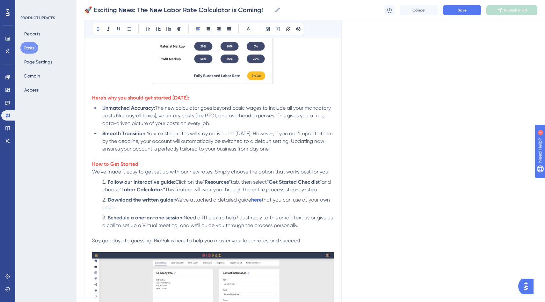
click at [146, 186] on div "We're thrilled to announce the launch of our new and improved Labor Rate Calcul…" at bounding box center [212, 146] width 241 height 483
drag, startPoint x: 266, startPoint y: 218, endPoint x: 255, endPoint y: 217, distance: 11.2
click at [255, 211] on li "Download the written guide: We've attached a detailed guide here that you can u…" at bounding box center [217, 203] width 234 height 15
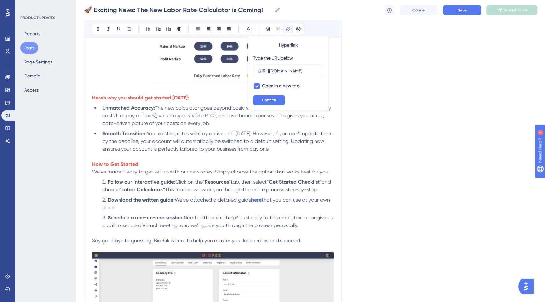
scroll to position [0, 245]
click at [248, 28] on icon at bounding box center [248, 29] width 4 height 4
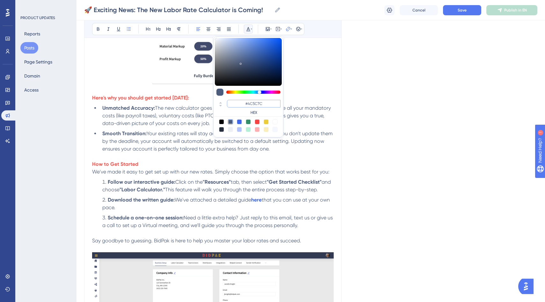
click at [252, 103] on input "#4C5C7C" at bounding box center [254, 104] width 54 height 8
click at [251, 102] on input "#4C5C7C" at bounding box center [254, 104] width 54 height 8
paste input "FF5851"
type input "#FF5851"
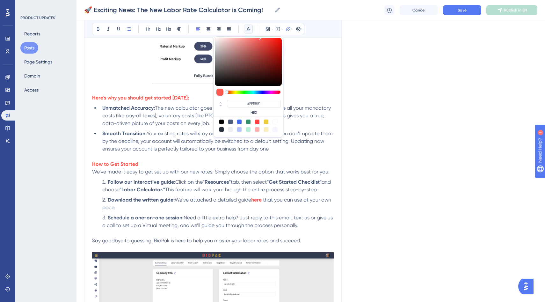
click at [292, 211] on li "Download the written guide: We've attached a detailed guide here that you can u…" at bounding box center [217, 203] width 234 height 15
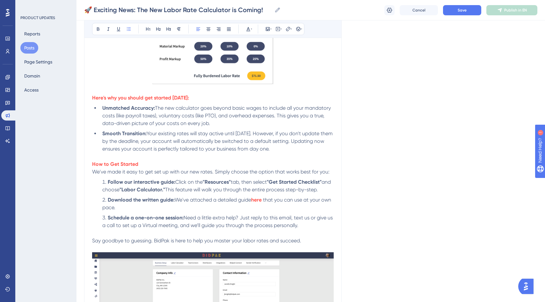
click at [313, 228] on span "Need a little extra help? Just reply to this email, text us or give us a call t…" at bounding box center [218, 221] width 232 height 14
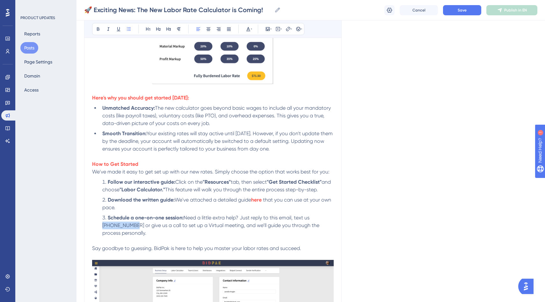
drag, startPoint x: 124, startPoint y: 243, endPoint x: 313, endPoint y: 237, distance: 189.3
click at [313, 236] on span "Need a little extra help? Just reply to this email, text us [PHONE_NUMBER] or g…" at bounding box center [211, 224] width 218 height 21
click at [273, 236] on span "or give us a call to set up a Virtual meeting, and we’ll guide you through the …" at bounding box center [213, 229] width 222 height 14
drag, startPoint x: 296, startPoint y: 235, endPoint x: 253, endPoint y: 234, distance: 42.7
click at [253, 228] on span "Need a little extra help? Just reply to this email, text us" at bounding box center [203, 221] width 202 height 14
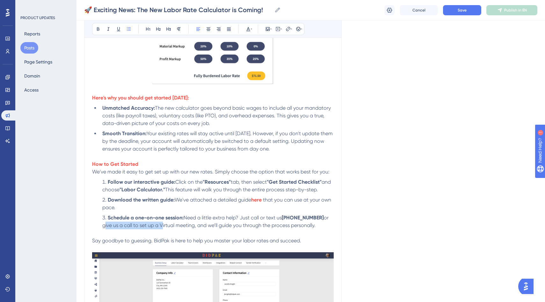
drag, startPoint x: 102, startPoint y: 244, endPoint x: 160, endPoint y: 243, distance: 57.7
click at [160, 228] on span "or give us a call to set up a Virtual meeting, and we’ll guide you through the …" at bounding box center [215, 221] width 227 height 14
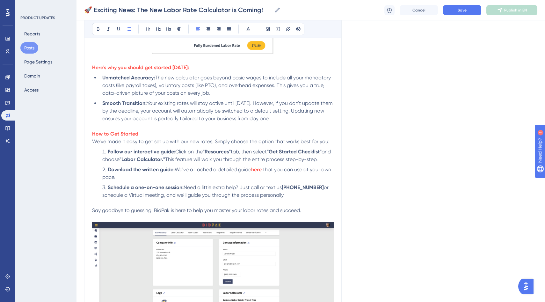
scroll to position [373, 0]
click at [132, 198] on span "or schedule a Virtual meeting, and we’ll guide you through the process personal…" at bounding box center [215, 191] width 227 height 14
drag, startPoint x: 163, startPoint y: 213, endPoint x: 191, endPoint y: 207, distance: 28.0
click at [164, 198] on span "or schedule a virtual meeting, and we’ll guide you through the process personal…" at bounding box center [215, 191] width 227 height 14
drag, startPoint x: 100, startPoint y: 213, endPoint x: 181, endPoint y: 210, distance: 81.0
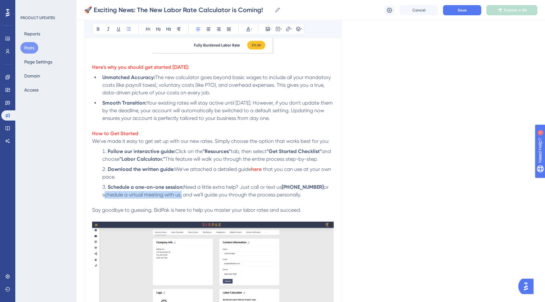
click at [181, 198] on li "Schedule a one-on-one session: Need a little extra help? Just call or text us […" at bounding box center [217, 190] width 234 height 15
click at [290, 28] on icon at bounding box center [288, 29] width 4 height 4
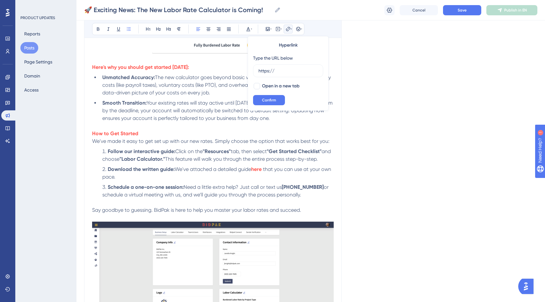
drag, startPoint x: 266, startPoint y: 68, endPoint x: 228, endPoint y: 67, distance: 37.6
click at [228, 67] on div "Bold Italic Underline Bullet Point Heading 1 Heading 2 Heading 3 Normal Align L…" at bounding box center [212, 103] width 241 height 509
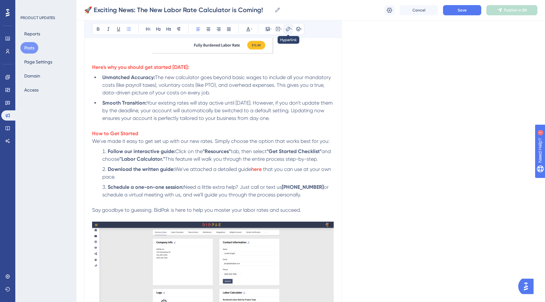
click at [286, 27] on icon at bounding box center [287, 28] width 5 height 5
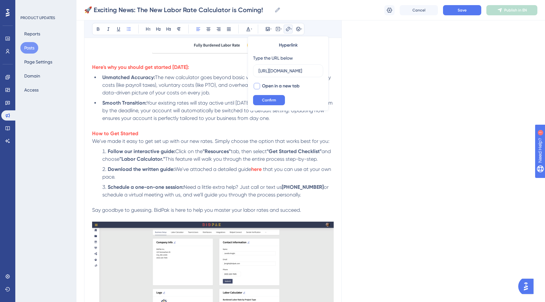
scroll to position [0, 33]
type input "[URL][DOMAIN_NAME]"
click at [258, 85] on div at bounding box center [257, 86] width 6 height 6
checkbox input "true"
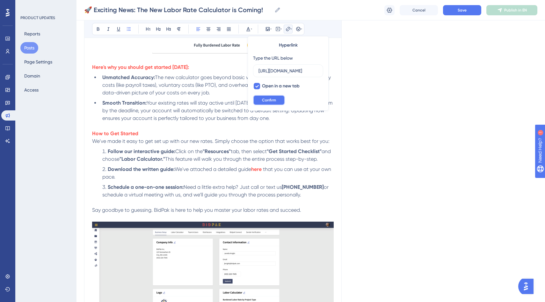
click at [268, 100] on span "Confirm" at bounding box center [269, 99] width 14 height 5
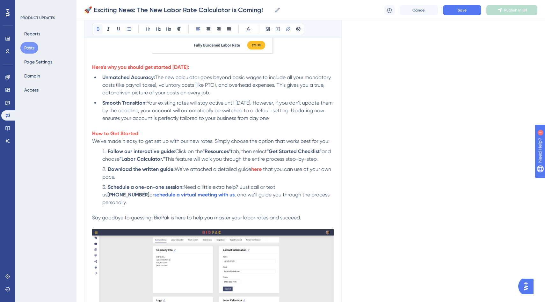
click at [95, 30] on button at bounding box center [98, 29] width 9 height 9
click at [253, 28] on div "Bold Italic Underline Bullet Point Heading 1 Heading 2 Heading 3 Normal Align L…" at bounding box center [198, 29] width 212 height 12
click at [249, 28] on icon at bounding box center [248, 28] width 5 height 5
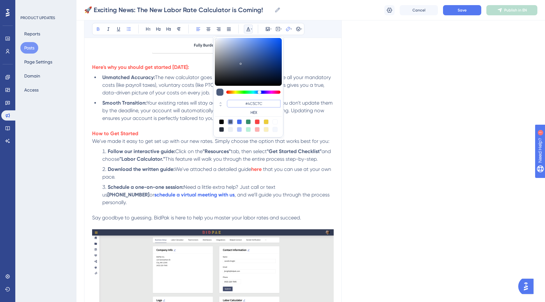
click at [255, 103] on input "#4C5C7C" at bounding box center [254, 104] width 54 height 8
click at [250, 103] on input "#4C5C7C" at bounding box center [254, 104] width 54 height 8
drag, startPoint x: 265, startPoint y: 103, endPoint x: 245, endPoint y: 103, distance: 20.4
click at [245, 103] on input "#4C5C7C" at bounding box center [254, 104] width 54 height 8
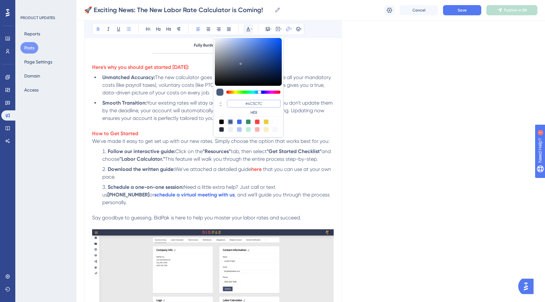
paste input "FF5851"
type input "#FF5851"
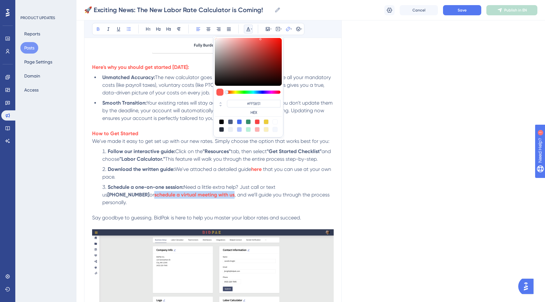
click at [274, 111] on label "HEX" at bounding box center [254, 112] width 54 height 5
click at [227, 172] on span "We've attached a detailed guide" at bounding box center [213, 169] width 76 height 6
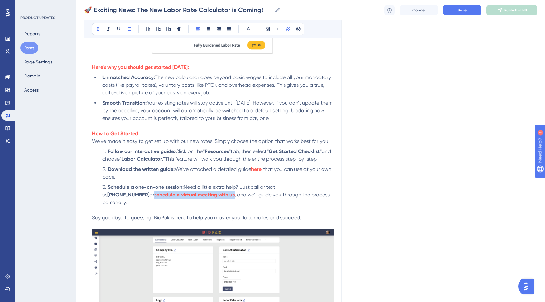
drag, startPoint x: 183, startPoint y: 212, endPoint x: 101, endPoint y: 212, distance: 82.2
click at [101, 206] on li "Schedule a one-on-one session: Need a little extra help? Just call or text us […" at bounding box center [217, 194] width 234 height 23
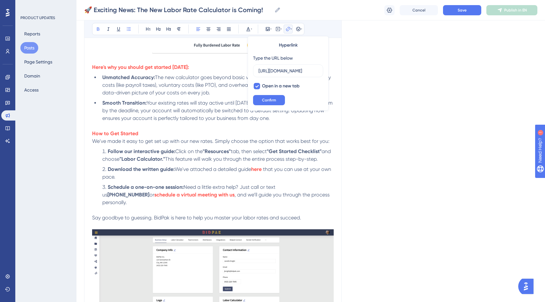
scroll to position [0, 33]
click at [119, 28] on icon at bounding box center [118, 28] width 5 height 5
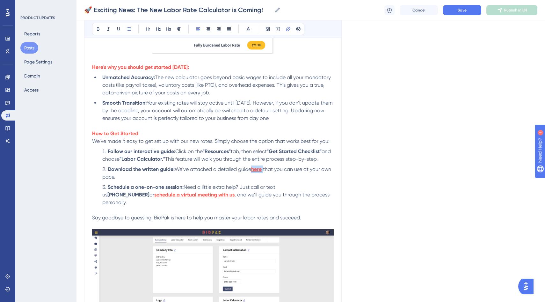
drag, startPoint x: 265, startPoint y: 187, endPoint x: 255, endPoint y: 186, distance: 10.8
click at [255, 181] on li "Download the written guide: We've attached a detailed guide here that you can u…" at bounding box center [217, 172] width 234 height 15
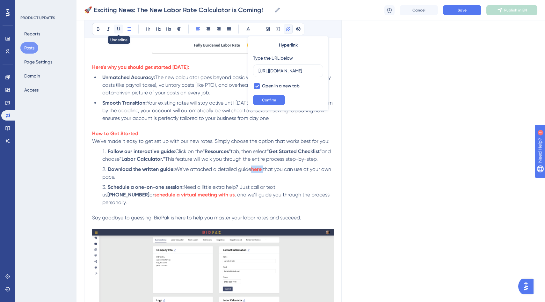
click at [120, 29] on icon at bounding box center [118, 28] width 5 height 5
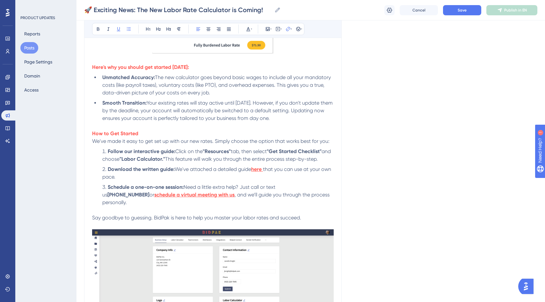
click at [205, 163] on li "Follow our interactive guide: Click on the "Resources" tab, then select "Get St…" at bounding box center [217, 154] width 234 height 15
click at [264, 181] on li "Download the written guide: We've attached a detailed guide here that you can u…" at bounding box center [217, 172] width 234 height 15
drag, startPoint x: 265, startPoint y: 188, endPoint x: 254, endPoint y: 186, distance: 11.6
click at [254, 181] on li "Download the written guide: We've attached a detailed guide here that you can u…" at bounding box center [217, 172] width 234 height 15
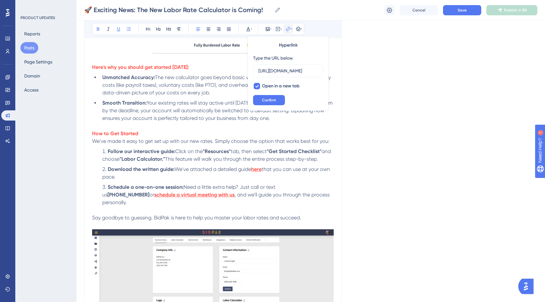
scroll to position [0, 245]
click at [248, 26] on icon at bounding box center [248, 28] width 5 height 5
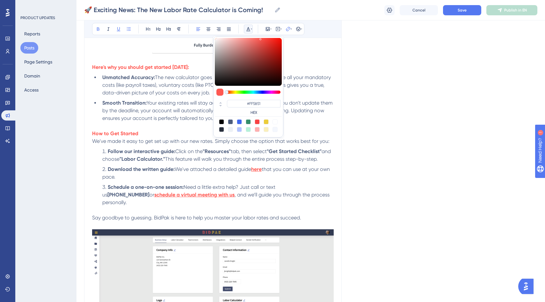
click at [239, 122] on div at bounding box center [239, 121] width 5 height 5
type input "#4169F0"
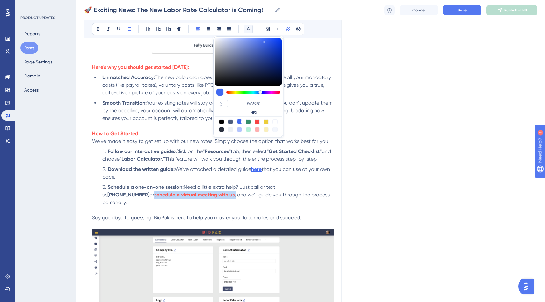
drag, startPoint x: 185, startPoint y: 213, endPoint x: 100, endPoint y: 212, distance: 85.1
click at [100, 206] on li "Schedule a one-on-one session: Need a little extra help? Just call or text us […" at bounding box center [217, 194] width 234 height 23
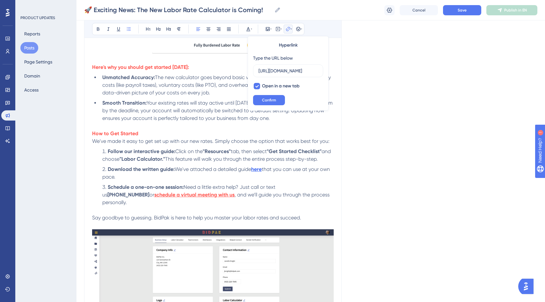
scroll to position [0, 33]
click at [249, 29] on icon at bounding box center [248, 28] width 5 height 5
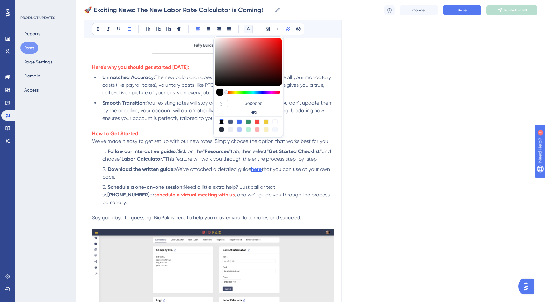
click at [239, 121] on div at bounding box center [239, 121] width 5 height 5
type input "#4169F0"
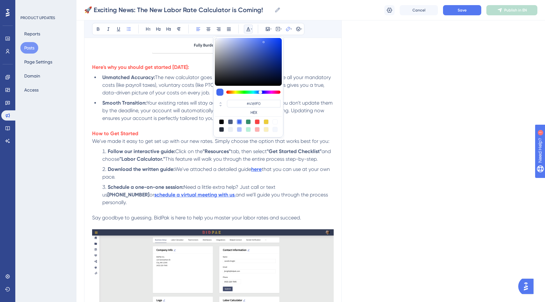
click at [317, 162] on span "This feature will walk you through the entire process step-by-step." at bounding box center [241, 159] width 153 height 6
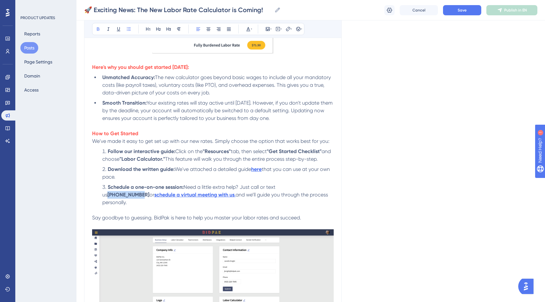
drag, startPoint x: 318, startPoint y: 204, endPoint x: 285, endPoint y: 203, distance: 32.8
click at [285, 203] on li "Schedule a one-on-one session: Need a little extra help? Just call or text us […" at bounding box center [217, 194] width 234 height 23
click at [246, 27] on icon at bounding box center [248, 28] width 5 height 5
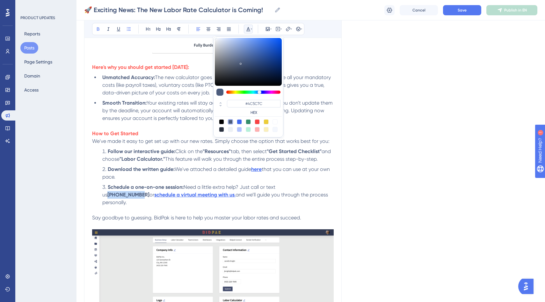
click at [239, 121] on div at bounding box center [239, 121] width 5 height 5
type input "#4169F0"
click at [221, 162] on span "This feature will walk you through the entire process step-by-step." at bounding box center [241, 159] width 153 height 6
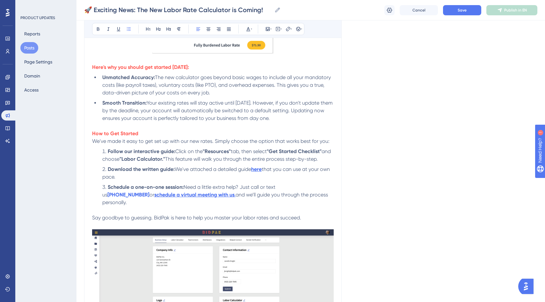
click at [311, 214] on p at bounding box center [212, 210] width 241 height 8
click at [261, 172] on strong "here" at bounding box center [256, 169] width 11 height 6
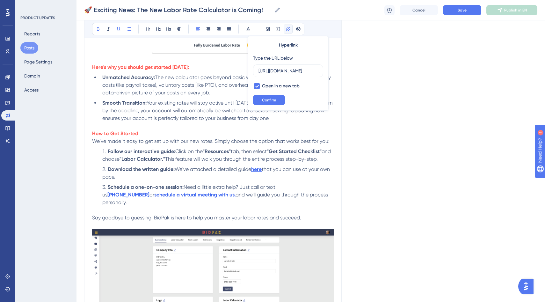
scroll to position [0, 245]
click at [267, 102] on span "Confirm" at bounding box center [269, 99] width 14 height 5
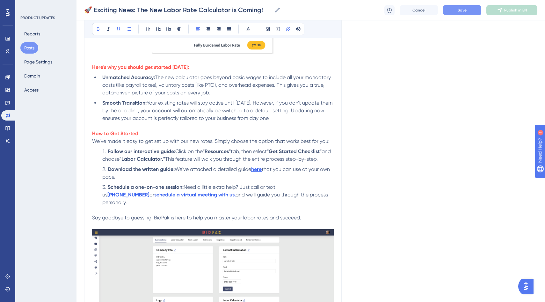
click at [461, 9] on span "Save" at bounding box center [461, 10] width 9 height 5
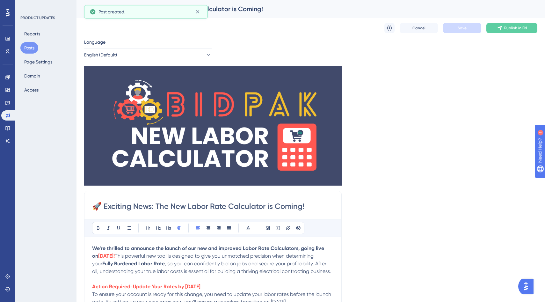
scroll to position [209, 0]
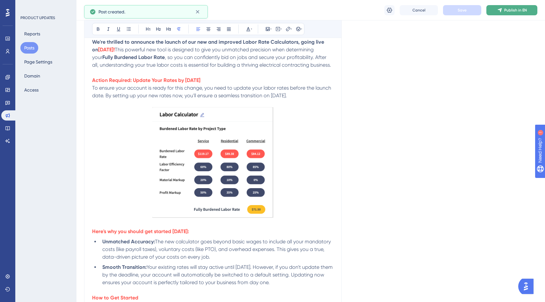
click at [520, 5] on button "Publish in EN" at bounding box center [511, 10] width 51 height 10
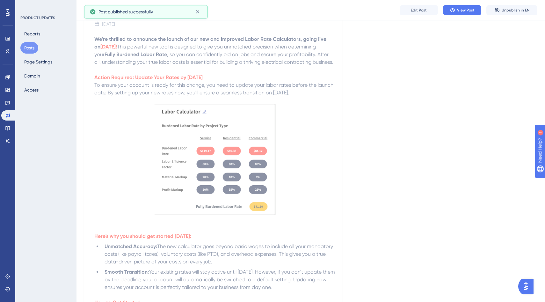
scroll to position [0, 0]
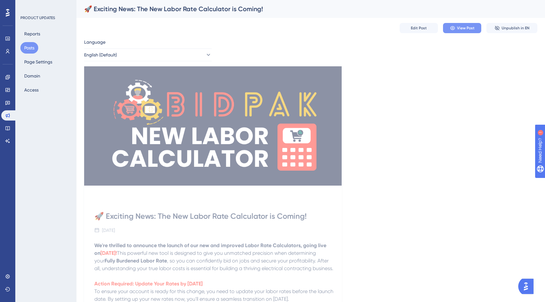
click at [466, 29] on span "View Post" at bounding box center [466, 27] width 18 height 5
click at [417, 24] on button "Edit Post" at bounding box center [418, 28] width 38 height 10
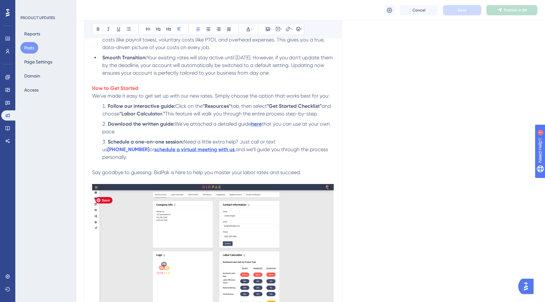
scroll to position [630, 0]
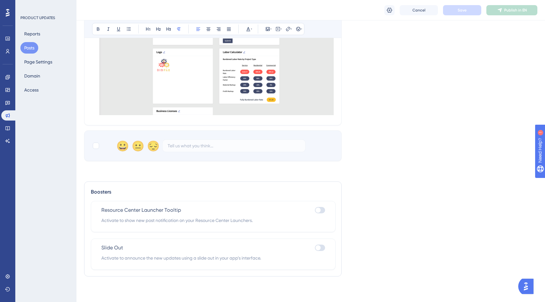
click at [318, 208] on div at bounding box center [317, 209] width 5 height 5
click at [315, 210] on input "checkbox" at bounding box center [314, 210] width 0 height 0
checkbox input "true"
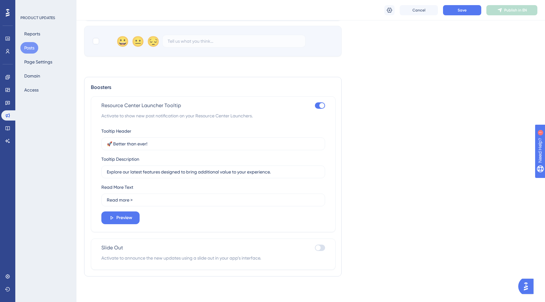
scroll to position [735, 0]
click at [320, 249] on div at bounding box center [320, 247] width 10 height 6
click at [315, 248] on input "checkbox" at bounding box center [314, 247] width 0 height 0
checkbox input "true"
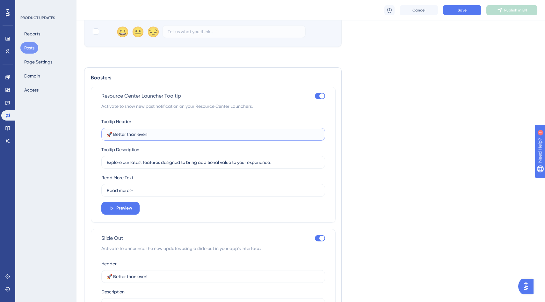
drag, startPoint x: 150, startPoint y: 142, endPoint x: 113, endPoint y: 143, distance: 37.3
click at [113, 138] on input "🚀 Better than ever!" at bounding box center [213, 134] width 213 height 7
paste input "🚀 Exciting News: The New Labor Rate Calculator is Coming"
drag, startPoint x: 113, startPoint y: 144, endPoint x: 117, endPoint y: 144, distance: 3.5
click at [117, 138] on input "🚀 🚀 Exciting News: The New Labor Rate Calculator is Coming!" at bounding box center [213, 134] width 213 height 7
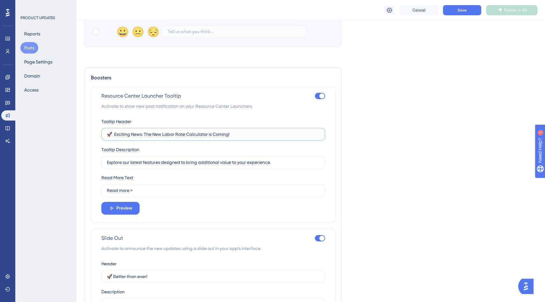
drag, startPoint x: 245, startPoint y: 144, endPoint x: 207, endPoint y: 143, distance: 38.6
click at [207, 138] on input "🚀 Exciting News: The New Labor Rate Calculator is Coming!" at bounding box center [213, 134] width 213 height 7
drag, startPoint x: 144, startPoint y: 144, endPoint x: 114, endPoint y: 143, distance: 29.6
click at [114, 138] on input "🚀 Exciting News: The New Labor Rate Calculator is Coming!" at bounding box center [213, 134] width 213 height 7
drag, startPoint x: 202, startPoint y: 143, endPoint x: 177, endPoint y: 144, distance: 24.9
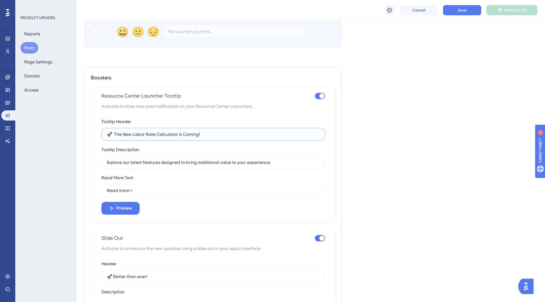
click at [177, 138] on input "🚀 The New Labor Rate Calculator is Coming!" at bounding box center [213, 134] width 213 height 7
click at [140, 194] on input "Read more >" at bounding box center [213, 190] width 213 height 7
click at [127, 212] on span "Preview" at bounding box center [124, 208] width 16 height 8
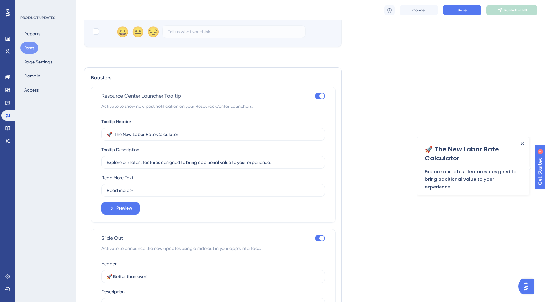
click at [522, 142] on icon "Close Announcement" at bounding box center [522, 143] width 3 height 3
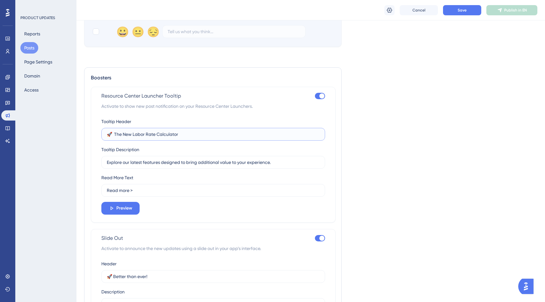
click at [114, 138] on input "🚀 The New Labor Rate Calculator" at bounding box center [213, 134] width 213 height 7
click at [218, 138] on input "🚀 Introducing The New Labor Rate Calculator" at bounding box center [213, 134] width 213 height 7
drag, startPoint x: 203, startPoint y: 143, endPoint x: 269, endPoint y: 146, distance: 66.3
click at [269, 138] on input "🚀 Introducing The New Labor Rate Calculator, Change over Ha" at bounding box center [213, 134] width 213 height 7
click at [244, 158] on div "Tooltip Description Explore our latest features designed to bring additional va…" at bounding box center [213, 157] width 224 height 23
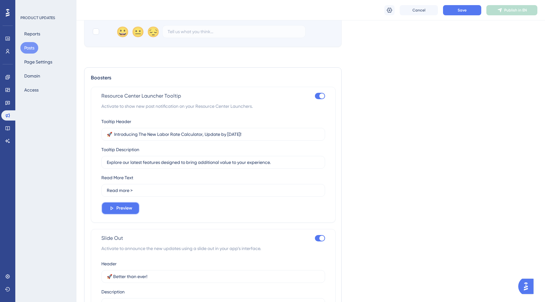
click at [121, 212] on span "Preview" at bounding box center [124, 208] width 16 height 8
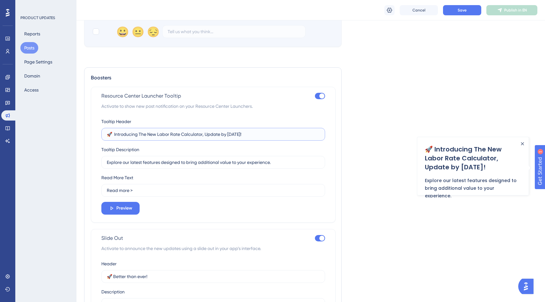
click at [208, 138] on input "🚀 Introducing The New Labor Rate Calculator, Update by [DATE]!" at bounding box center [213, 134] width 213 height 7
type input "🚀 Introducing The New Labor Rate Calculator, Action Needed by [DATE]!"
click at [120, 214] on button "Preview" at bounding box center [120, 208] width 38 height 13
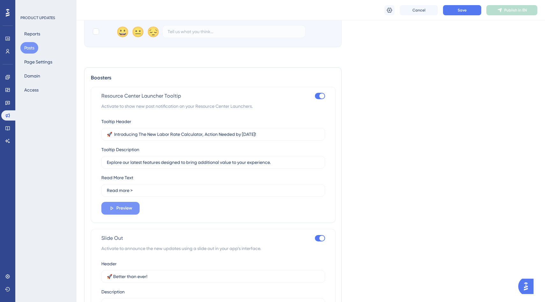
click at [120, 212] on span "Preview" at bounding box center [124, 208] width 16 height 8
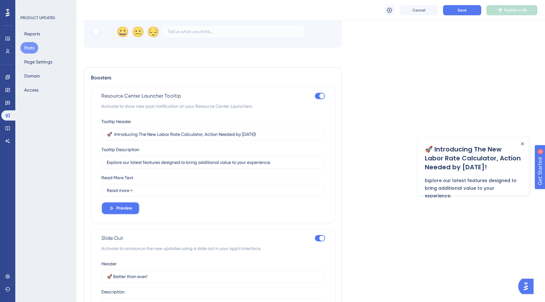
click at [123, 212] on span "Preview" at bounding box center [124, 208] width 16 height 8
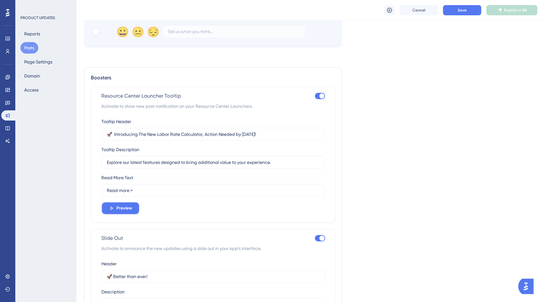
click at [123, 212] on span "Preview" at bounding box center [124, 208] width 16 height 8
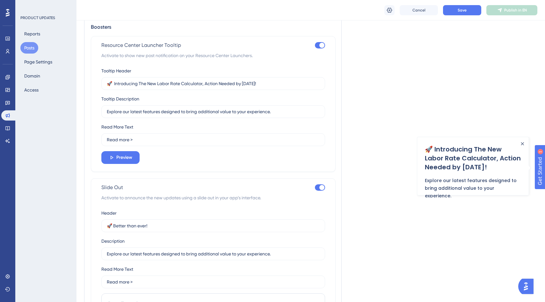
scroll to position [807, 0]
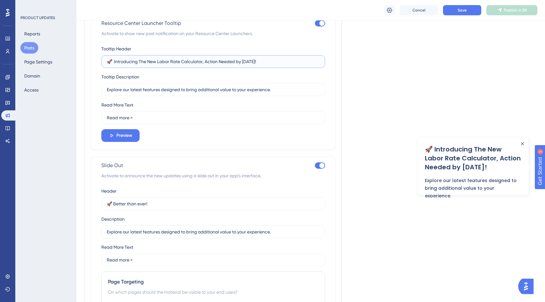
drag, startPoint x: 113, startPoint y: 71, endPoint x: 299, endPoint y: 72, distance: 185.7
click at [299, 65] on input "🚀 Introducing The New Labor Rate Calculator, Action Needed by [DATE]!" at bounding box center [213, 61] width 213 height 7
drag, startPoint x: 154, startPoint y: 214, endPoint x: 112, endPoint y: 212, distance: 41.8
click at [112, 207] on input "🚀 Better than ever!" at bounding box center [213, 203] width 213 height 7
paste input "Introducing The New Labor Rate Calculator, Action Needed by [DATE]"
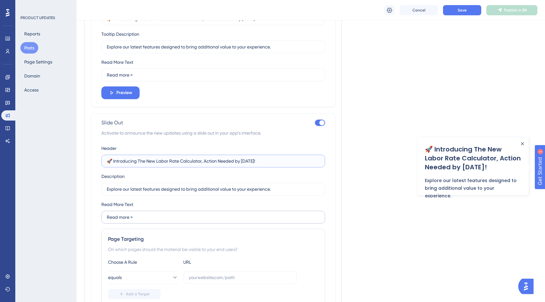
scroll to position [850, 0]
type input "🚀 Introducing The New Labor Rate Calculator, Action Needed by [DATE]!"
click at [111, 50] on input "Explore our latest features designed to bring additional value to your experien…" at bounding box center [213, 46] width 213 height 7
drag, startPoint x: 265, startPoint y: 57, endPoint x: 94, endPoint y: 58, distance: 171.1
click at [94, 58] on div "Resource Center Launcher Tooltip Activate to show new post notification on your…" at bounding box center [213, 39] width 245 height 136
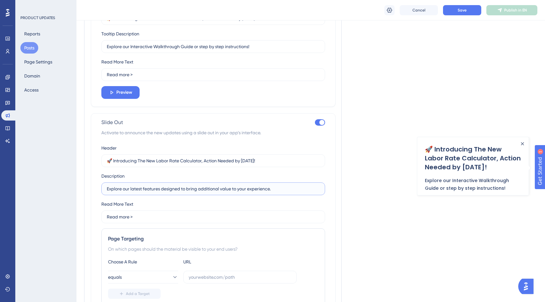
click at [138, 192] on input "Explore our latest features designed to bring additional value to your experien…" at bounding box center [213, 188] width 213 height 7
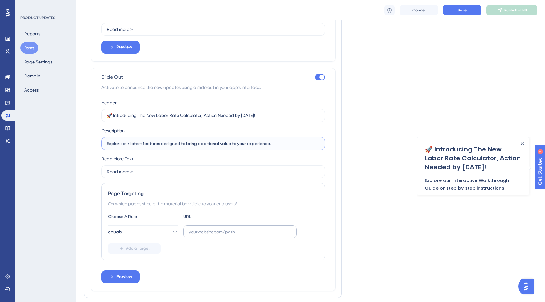
scroll to position [926, 0]
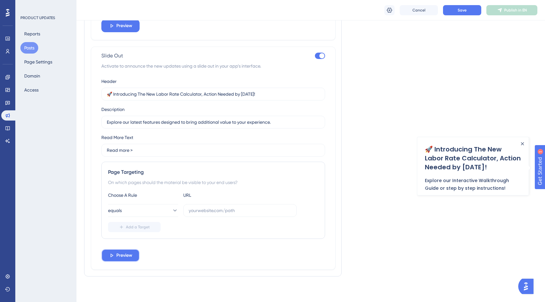
click at [122, 256] on span "Preview" at bounding box center [124, 255] width 16 height 8
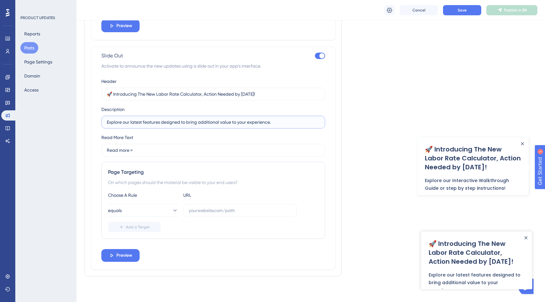
drag, startPoint x: 164, startPoint y: 119, endPoint x: 78, endPoint y: 119, distance: 86.3
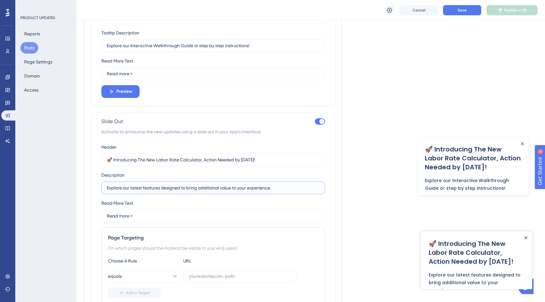
scroll to position [729, 0]
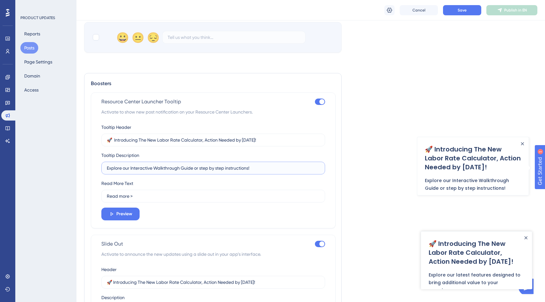
drag, startPoint x: 256, startPoint y: 176, endPoint x: 98, endPoint y: 174, distance: 157.7
click at [98, 174] on div "Resource Center Launcher Tooltip Activate to show new post notification on your…" at bounding box center [213, 160] width 245 height 136
paste input "latest features designed to bring additional value to your experience."
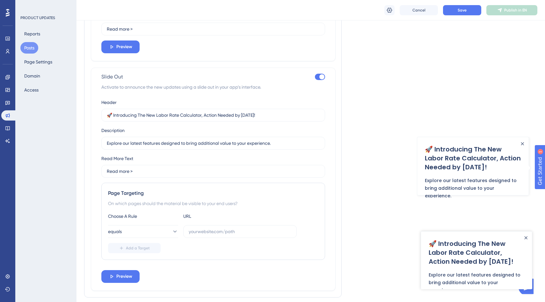
scroll to position [926, 0]
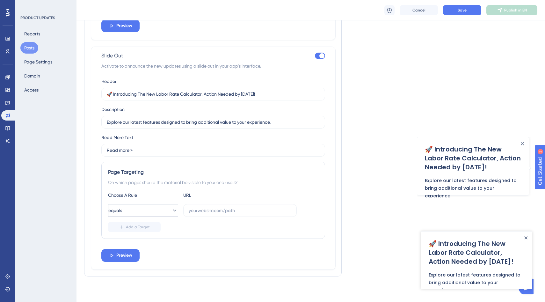
type input "Explore our latest features designed to bring additional value to your experien…"
click at [163, 209] on button "equals" at bounding box center [143, 210] width 70 height 13
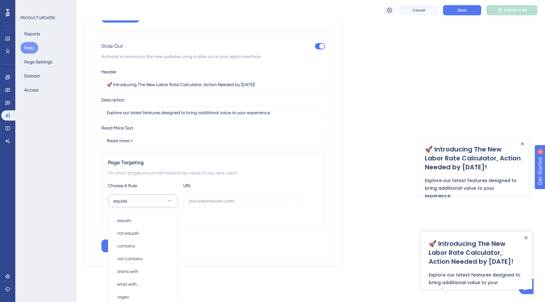
scroll to position [946, 0]
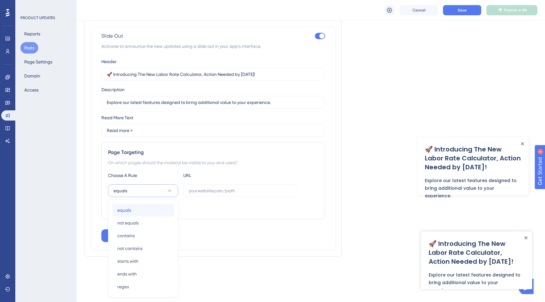
click at [125, 212] on span "equals" at bounding box center [124, 210] width 14 height 8
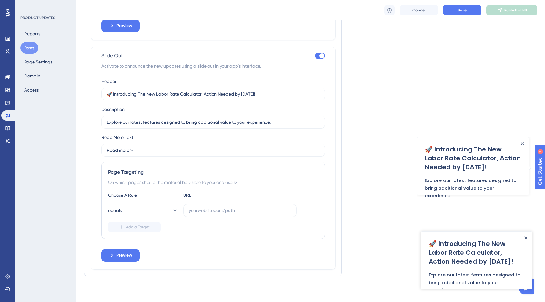
scroll to position [926, 0]
click at [210, 209] on input "text" at bounding box center [240, 210] width 103 height 7
click at [200, 211] on input "text" at bounding box center [240, 210] width 103 height 7
paste input "[URL][DOMAIN_NAME]"
type input "[URL][DOMAIN_NAME]"
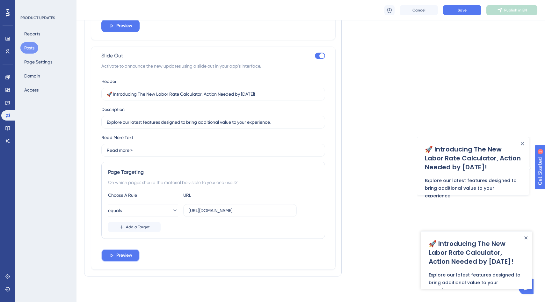
click at [126, 256] on span "Preview" at bounding box center [124, 255] width 16 height 8
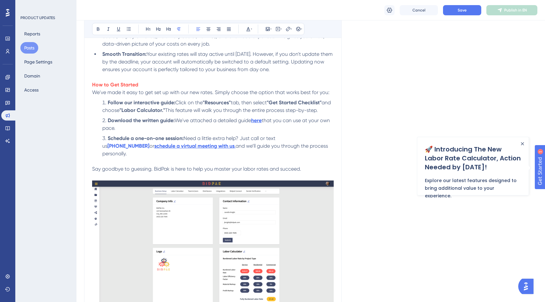
scroll to position [415, 0]
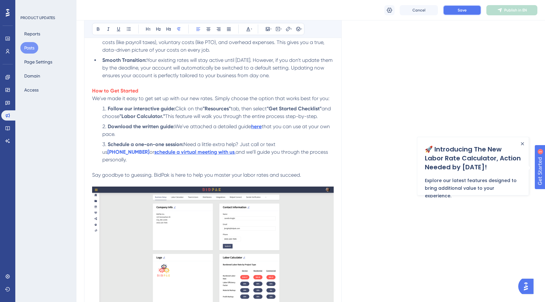
click at [462, 8] on span "Save" at bounding box center [461, 10] width 9 height 5
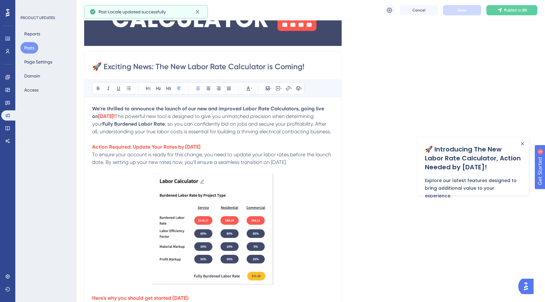
scroll to position [0, 0]
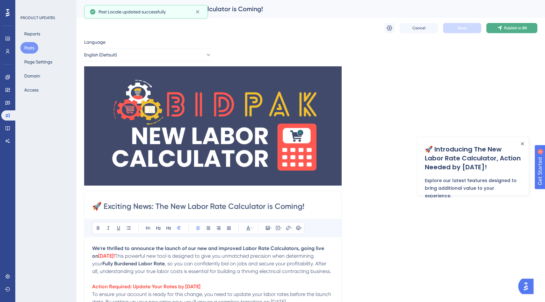
click at [512, 28] on span "Publish in EN" at bounding box center [515, 27] width 23 height 5
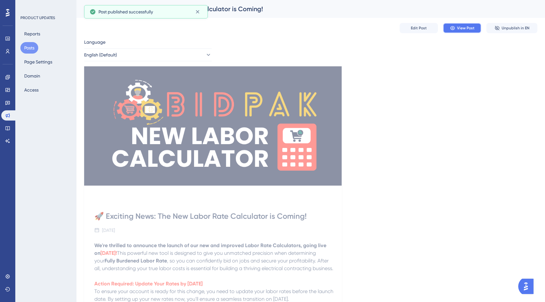
click at [458, 27] on span "View Post" at bounding box center [466, 27] width 18 height 5
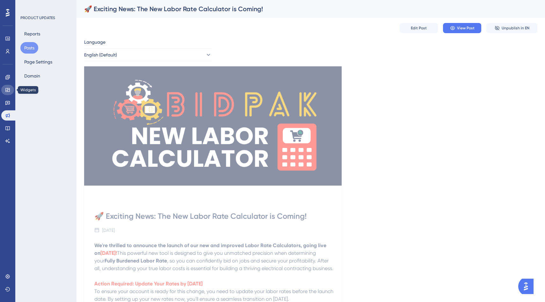
click at [9, 88] on icon at bounding box center [7, 89] width 5 height 5
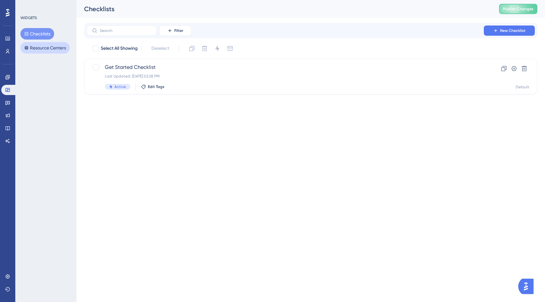
click at [46, 45] on button "Resource Centers" at bounding box center [44, 47] width 49 height 11
click at [42, 34] on button "Checklists" at bounding box center [37, 33] width 34 height 11
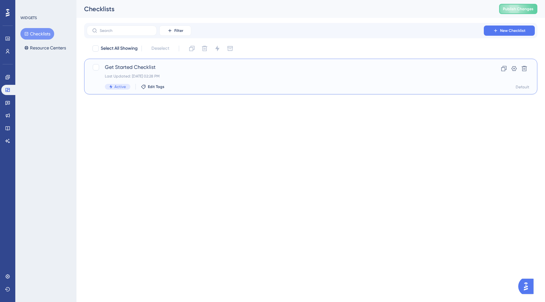
click at [116, 66] on span "Get Started Checklist" at bounding box center [285, 67] width 361 height 8
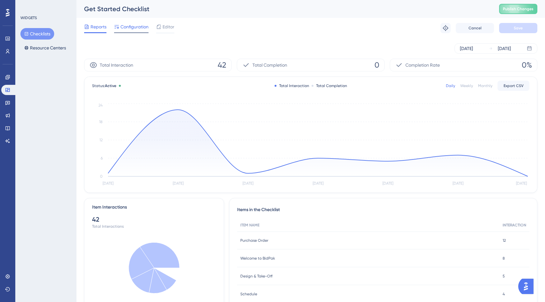
click at [129, 26] on span "Configuration" at bounding box center [134, 27] width 28 height 8
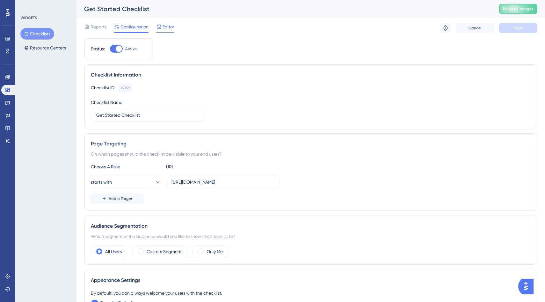
click at [167, 28] on span "Editor" at bounding box center [168, 27] width 12 height 8
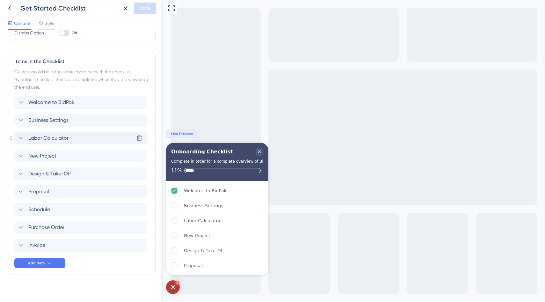
click at [20, 138] on icon at bounding box center [21, 138] width 4 height 3
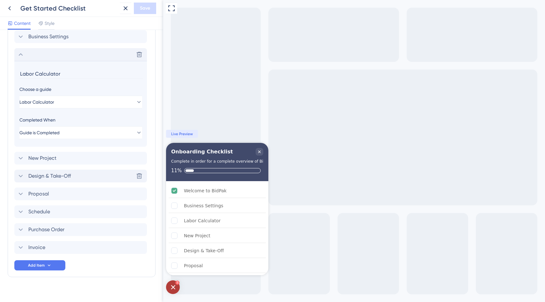
scroll to position [233, 0]
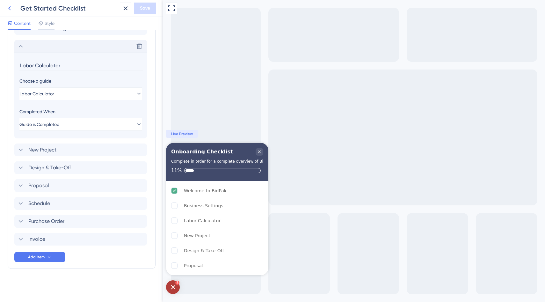
click at [11, 10] on icon at bounding box center [10, 8] width 8 height 8
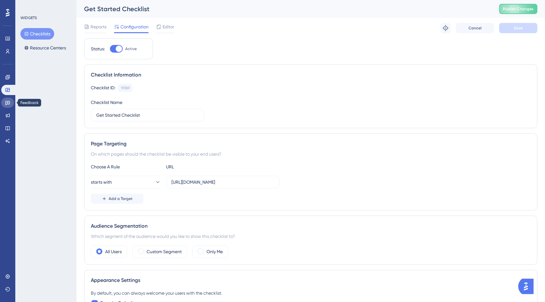
click at [9, 102] on icon at bounding box center [7, 102] width 5 height 5
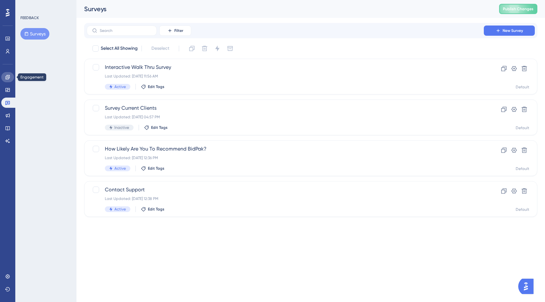
click at [6, 81] on link at bounding box center [7, 77] width 13 height 10
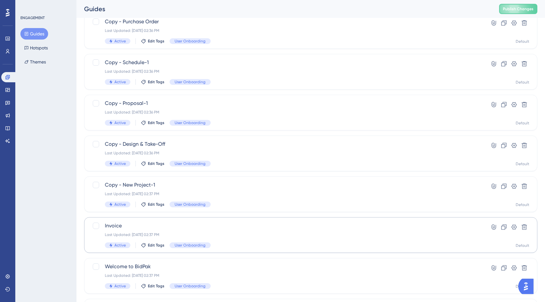
scroll to position [155, 0]
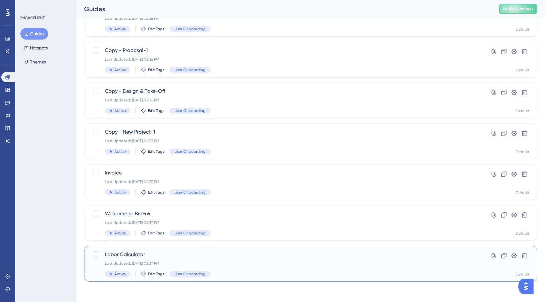
click at [134, 255] on span "Labor Calculator" at bounding box center [285, 254] width 361 height 8
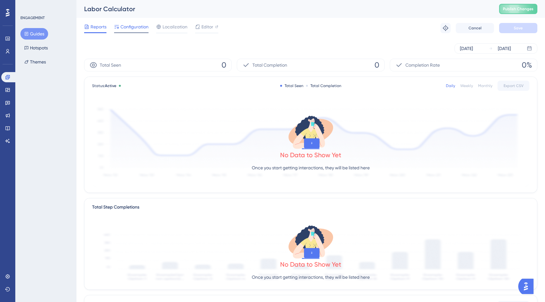
click at [134, 26] on span "Configuration" at bounding box center [134, 27] width 28 height 8
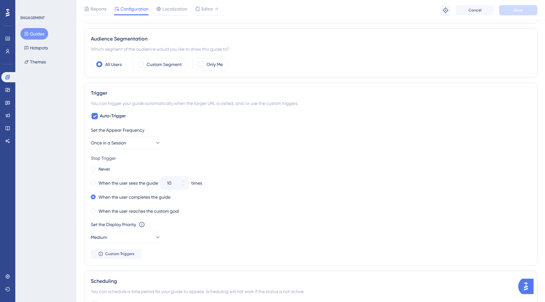
scroll to position [130, 0]
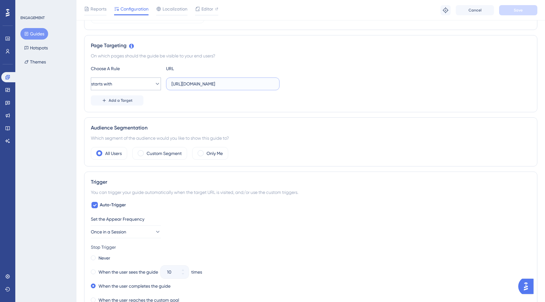
drag, startPoint x: 250, startPoint y: 85, endPoint x: 146, endPoint y: 83, distance: 103.9
click at [146, 83] on div "starts with [URL][DOMAIN_NAME]" at bounding box center [185, 83] width 189 height 13
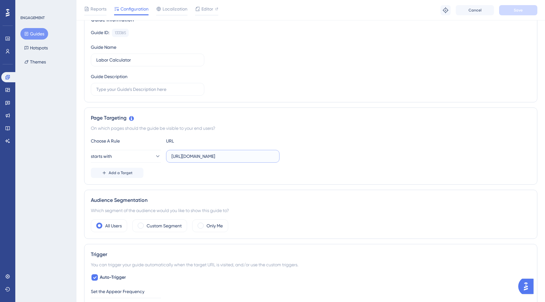
scroll to position [0, 0]
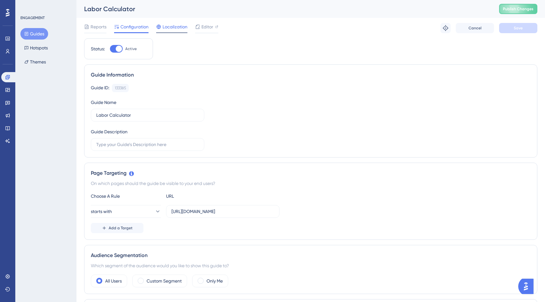
click at [176, 27] on span "Localization" at bounding box center [174, 27] width 25 height 8
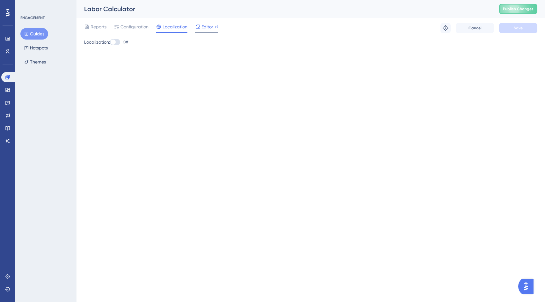
click at [200, 27] on div "Editor" at bounding box center [206, 27] width 23 height 8
click at [7, 90] on icon at bounding box center [7, 89] width 5 height 5
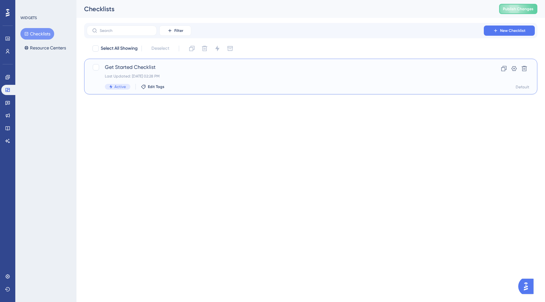
click at [150, 65] on span "Get Started Checklist" at bounding box center [285, 67] width 361 height 8
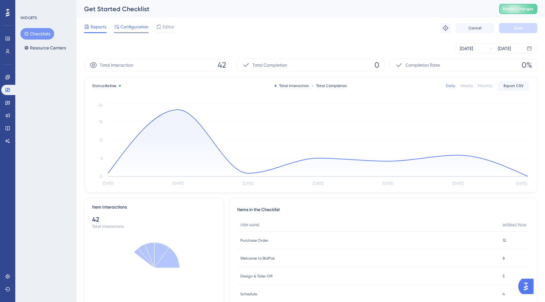
click at [138, 28] on span "Configuration" at bounding box center [134, 27] width 28 height 8
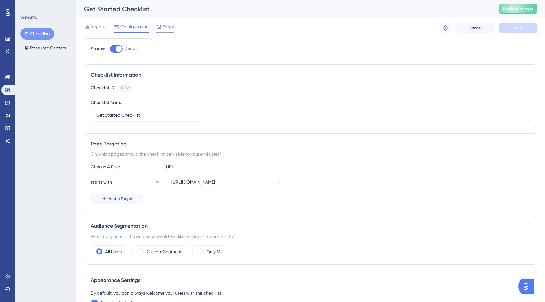
click at [167, 26] on span "Editor" at bounding box center [168, 27] width 12 height 8
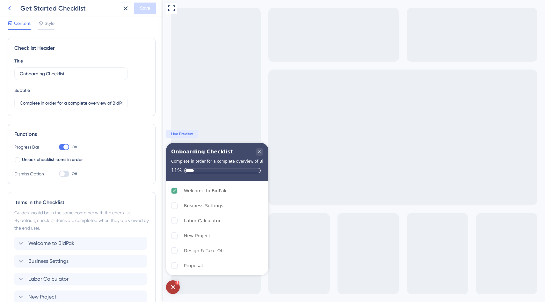
click at [7, 3] on button at bounding box center [9, 8] width 11 height 11
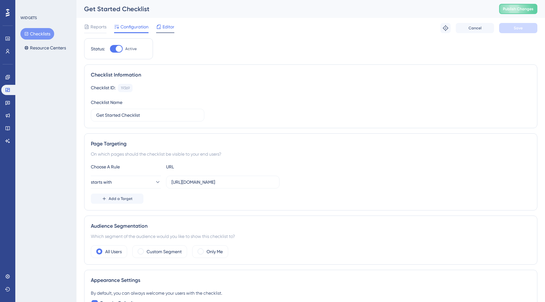
click at [169, 25] on span "Editor" at bounding box center [168, 27] width 12 height 8
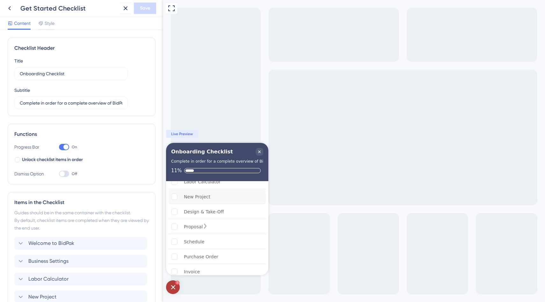
scroll to position [45, 0]
click at [261, 153] on icon "Close Checklist" at bounding box center [259, 151] width 3 height 3
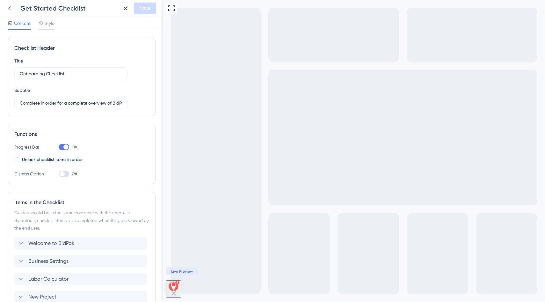
click at [12, 8] on icon at bounding box center [10, 8] width 8 height 8
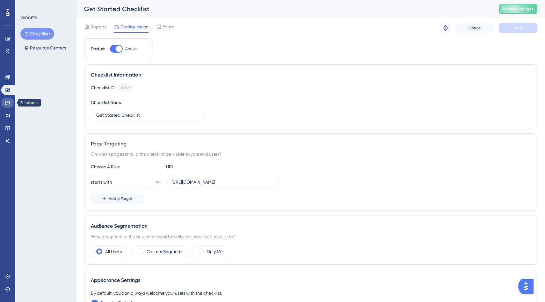
click at [8, 104] on icon at bounding box center [7, 102] width 5 height 5
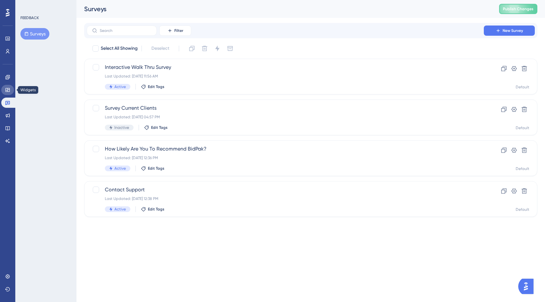
click at [10, 90] on icon at bounding box center [7, 90] width 4 height 4
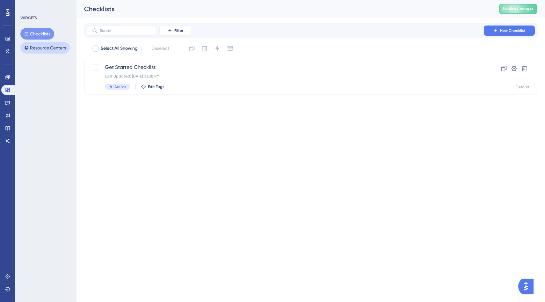
click at [44, 48] on button "Resource Centers" at bounding box center [44, 47] width 49 height 11
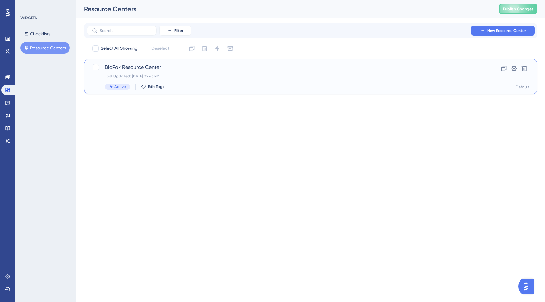
click at [130, 65] on span "BidPak Resource Center" at bounding box center [285, 67] width 361 height 8
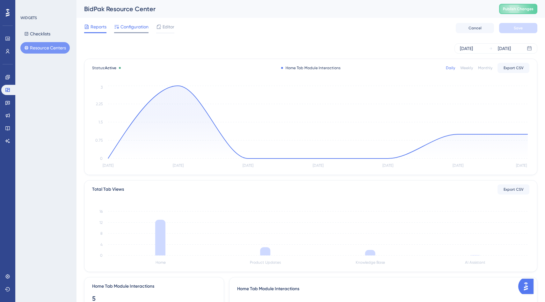
click at [133, 28] on span "Configuration" at bounding box center [134, 27] width 28 height 8
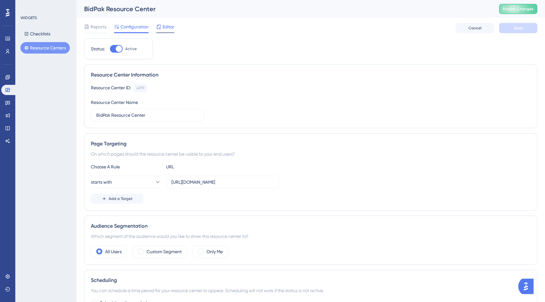
click at [166, 26] on span "Editor" at bounding box center [168, 27] width 12 height 8
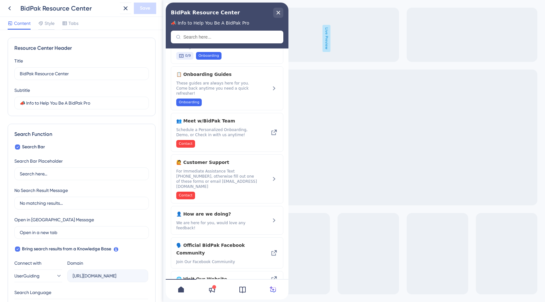
scroll to position [9, 0]
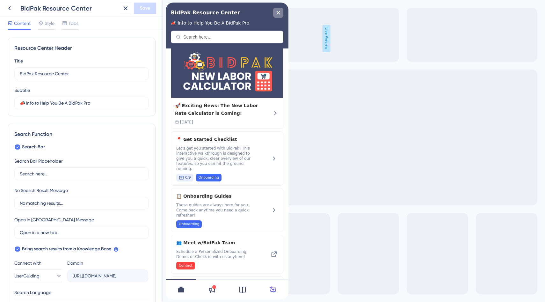
click at [280, 12] on icon "close resource center" at bounding box center [278, 13] width 4 height 4
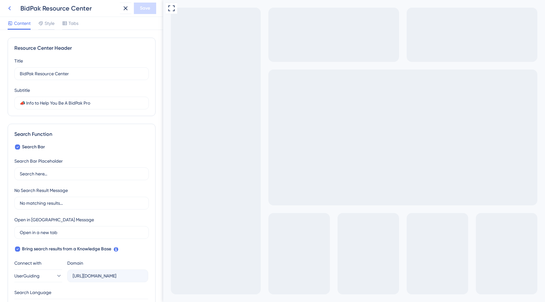
click at [11, 7] on icon at bounding box center [10, 8] width 8 height 8
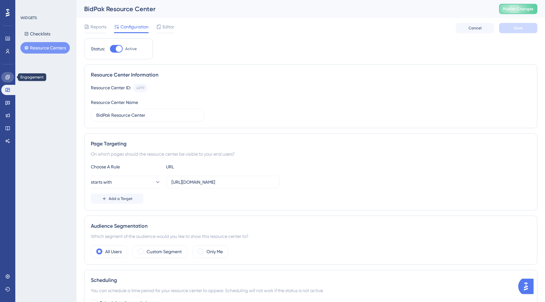
click at [3, 77] on link at bounding box center [7, 77] width 13 height 10
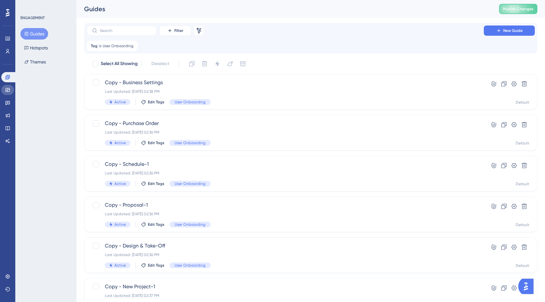
click at [7, 92] on icon at bounding box center [7, 89] width 5 height 5
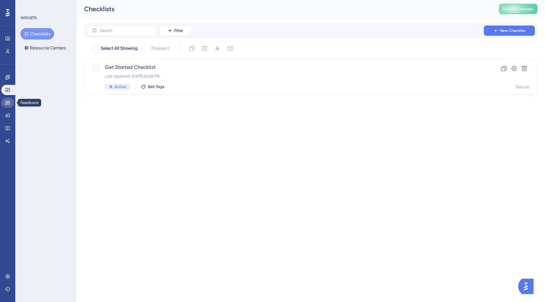
click at [10, 104] on icon at bounding box center [7, 102] width 5 height 5
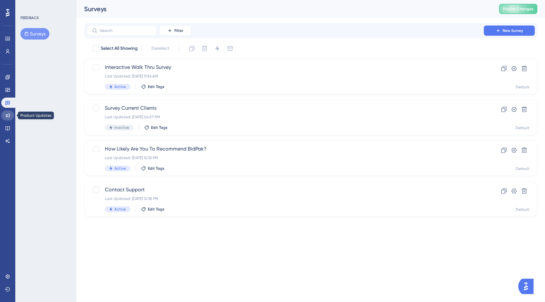
click at [7, 117] on icon at bounding box center [7, 115] width 5 height 5
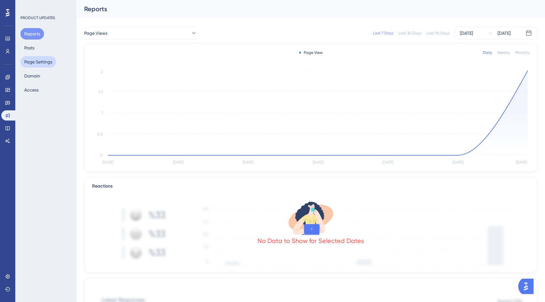
click at [39, 62] on button "Page Settings" at bounding box center [38, 61] width 36 height 11
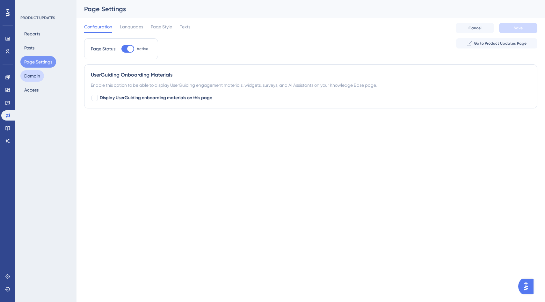
click at [32, 78] on button "Domain" at bounding box center [32, 75] width 24 height 11
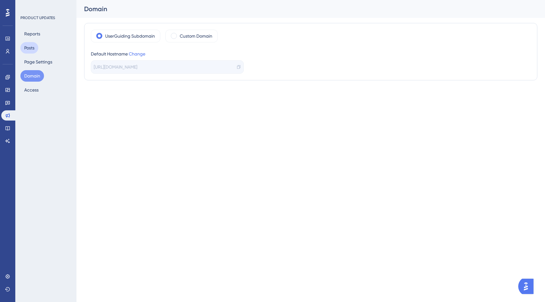
click at [33, 51] on button "Posts" at bounding box center [29, 47] width 18 height 11
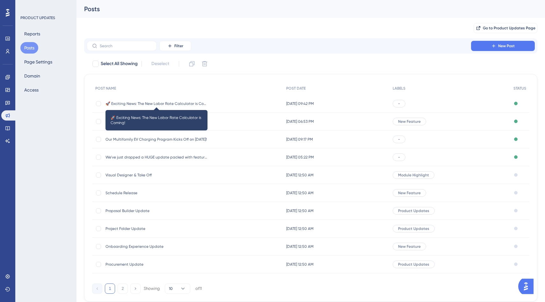
click at [161, 104] on span "🚀 Exciting News: The New Labor Rate Calculator is Coming!" at bounding box center [156, 103] width 102 height 5
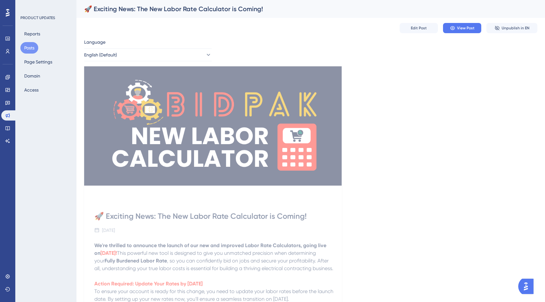
click at [260, 8] on div "🚀 Exciting News: The New Labor Rate Calculator is Coming!" at bounding box center [302, 8] width 437 height 9
click at [425, 28] on span "Edit Post" at bounding box center [419, 27] width 16 height 5
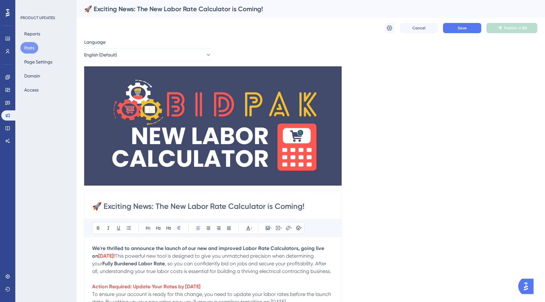
click at [261, 9] on div "🚀 Exciting News: The New Labor Rate Calculator is Coming!" at bounding box center [302, 8] width 437 height 9
drag, startPoint x: 257, startPoint y: 9, endPoint x: 268, endPoint y: 10, distance: 11.2
click at [268, 10] on div "🚀 Exciting News: The New Labor Rate Calculator is Coming!" at bounding box center [302, 8] width 437 height 9
click at [306, 209] on input "🚀 Exciting News: The New Labor Rate Calculator is Coming!" at bounding box center [212, 206] width 241 height 10
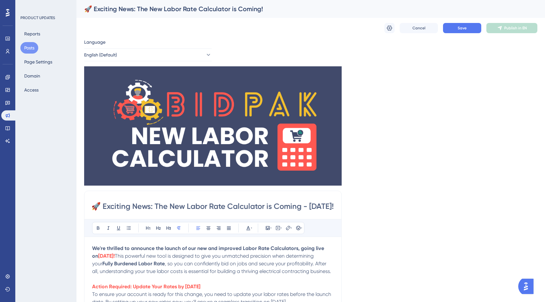
type input "🚀 Exciting News: The New Labor Rate Calculator is Coming - [DATE]!"
click at [232, 13] on div "🚀 Exciting News: The New Labor Rate Calculator is Coming!" at bounding box center [310, 9] width 468 height 18
click at [248, 7] on div "🚀 Exciting News: The New Labor Rate Calculator is Coming!" at bounding box center [302, 8] width 437 height 9
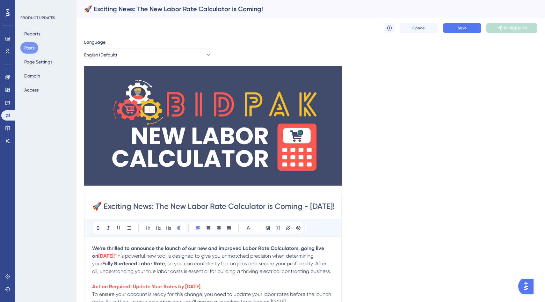
click at [271, 9] on div "🚀 Exciting News: The New Labor Rate Calculator is Coming!" at bounding box center [302, 8] width 437 height 9
click at [170, 10] on div "🚀 Exciting News: The New Labor Rate Calculator is Coming!" at bounding box center [302, 8] width 437 height 9
click at [249, 8] on div "🚀 Exciting News: The New Labor Rate Calculator is Coming!" at bounding box center [302, 8] width 437 height 9
click at [458, 28] on span "Save" at bounding box center [461, 27] width 9 height 5
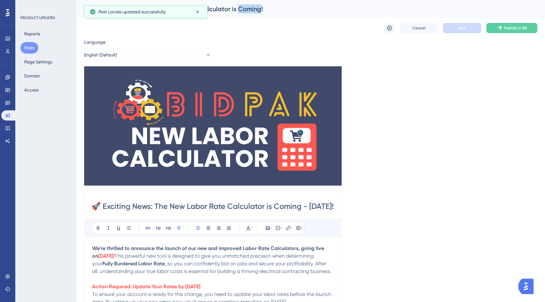
scroll to position [0, 29]
click at [8, 108] on div "Engagement Widgets Feedback Product Updates Knowledge Base AI Assistant" at bounding box center [7, 109] width 13 height 74
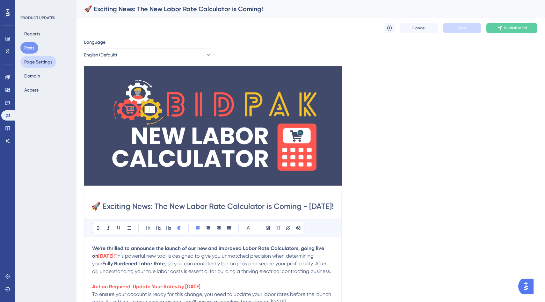
click at [47, 62] on button "Page Settings" at bounding box center [38, 61] width 36 height 11
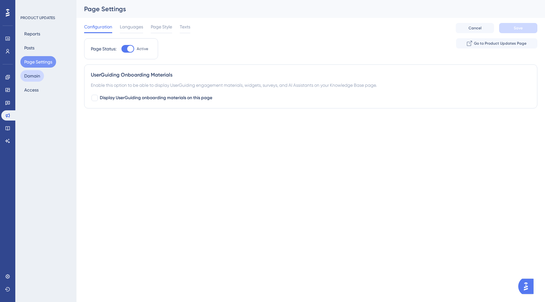
click at [37, 75] on button "Domain" at bounding box center [32, 75] width 24 height 11
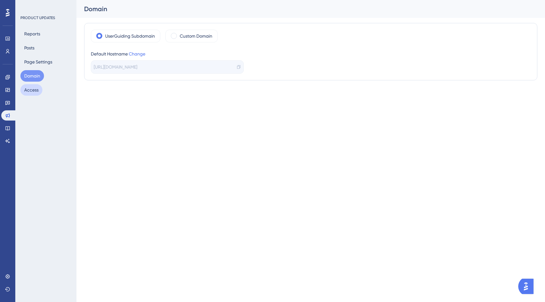
click at [34, 91] on button "Access" at bounding box center [31, 89] width 22 height 11
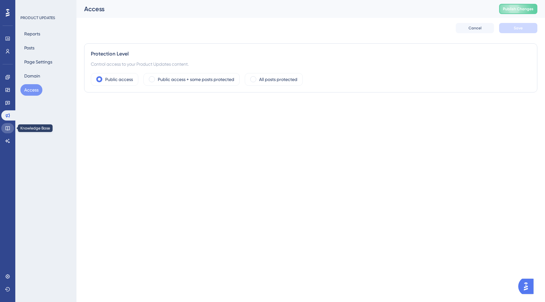
click at [6, 129] on icon at bounding box center [7, 128] width 5 height 5
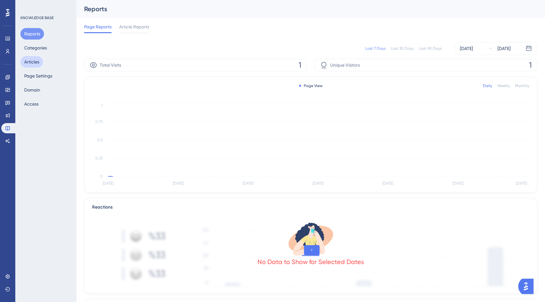
click at [33, 62] on button "Articles" at bounding box center [31, 61] width 23 height 11
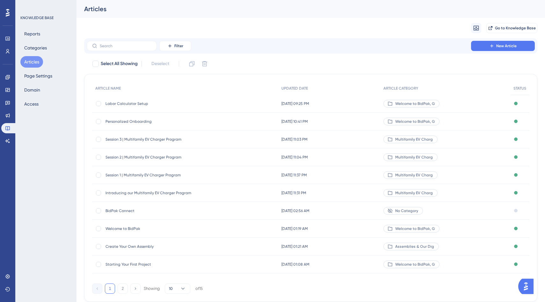
click at [129, 103] on span "Labor Calculator Setup" at bounding box center [156, 103] width 102 height 5
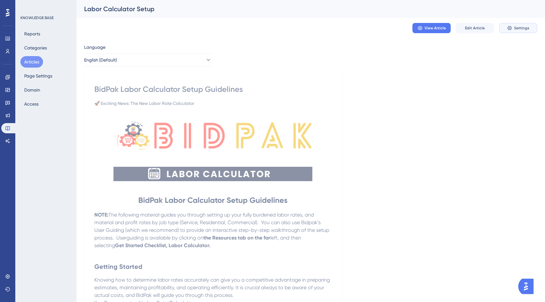
click at [506, 32] on button "Settings" at bounding box center [518, 28] width 38 height 10
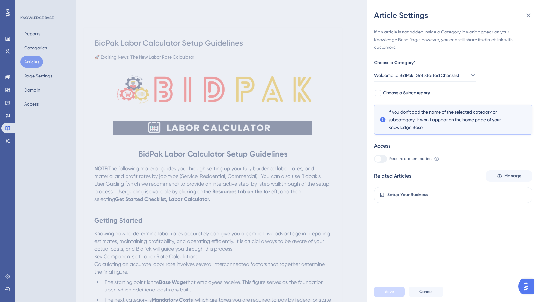
scroll to position [45, 0]
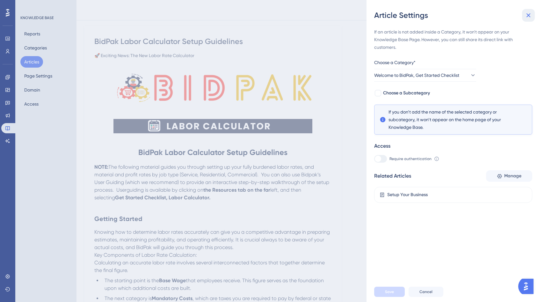
click at [526, 13] on icon at bounding box center [528, 15] width 8 height 8
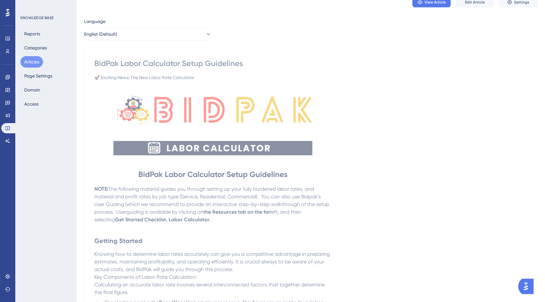
scroll to position [0, 0]
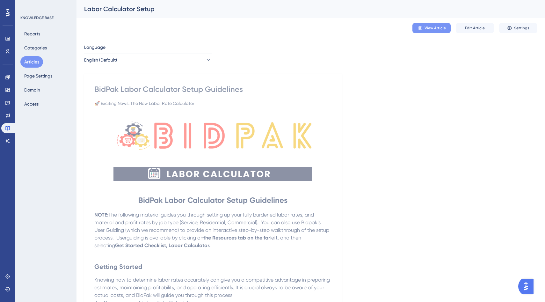
click at [429, 30] on span "View Article" at bounding box center [434, 27] width 21 height 5
